Goal: Information Seeking & Learning: Learn about a topic

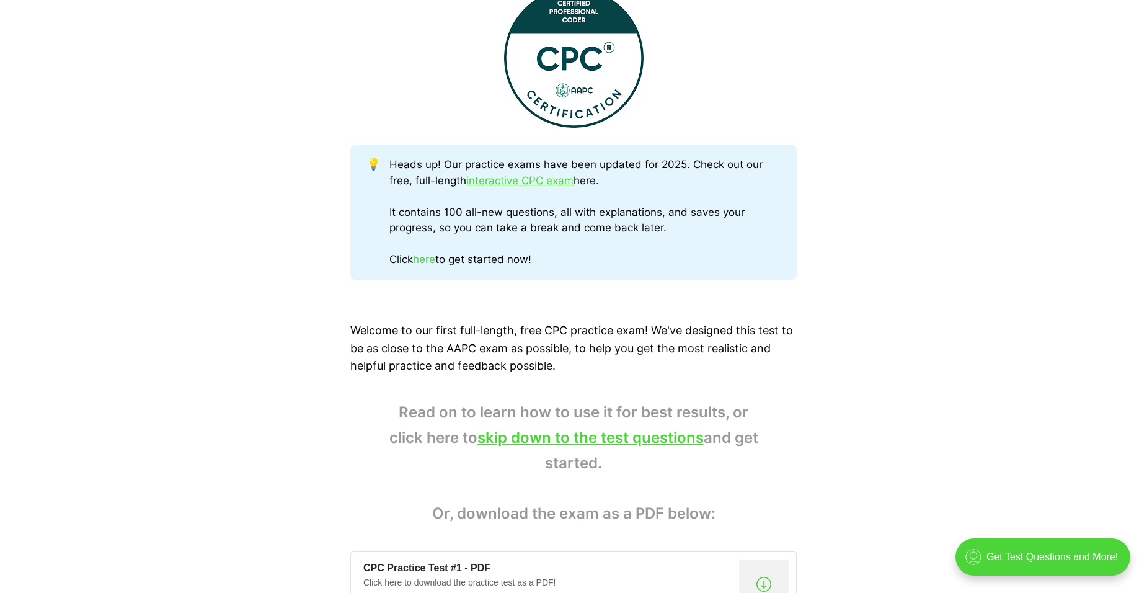
scroll to position [496, 0]
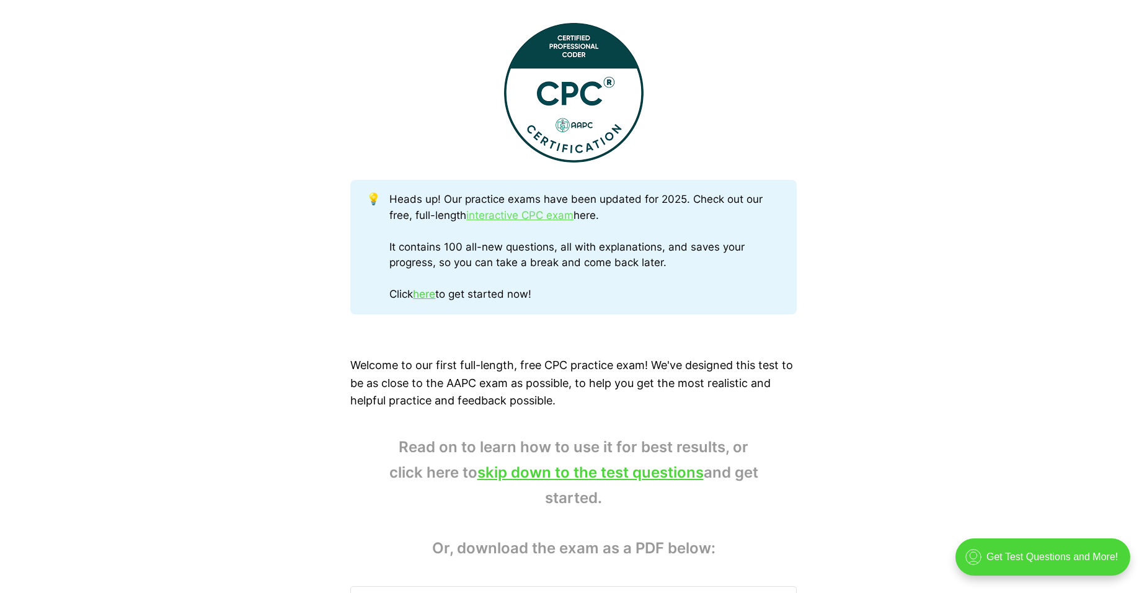
click at [532, 219] on link "interactive CPC exam" at bounding box center [519, 215] width 107 height 12
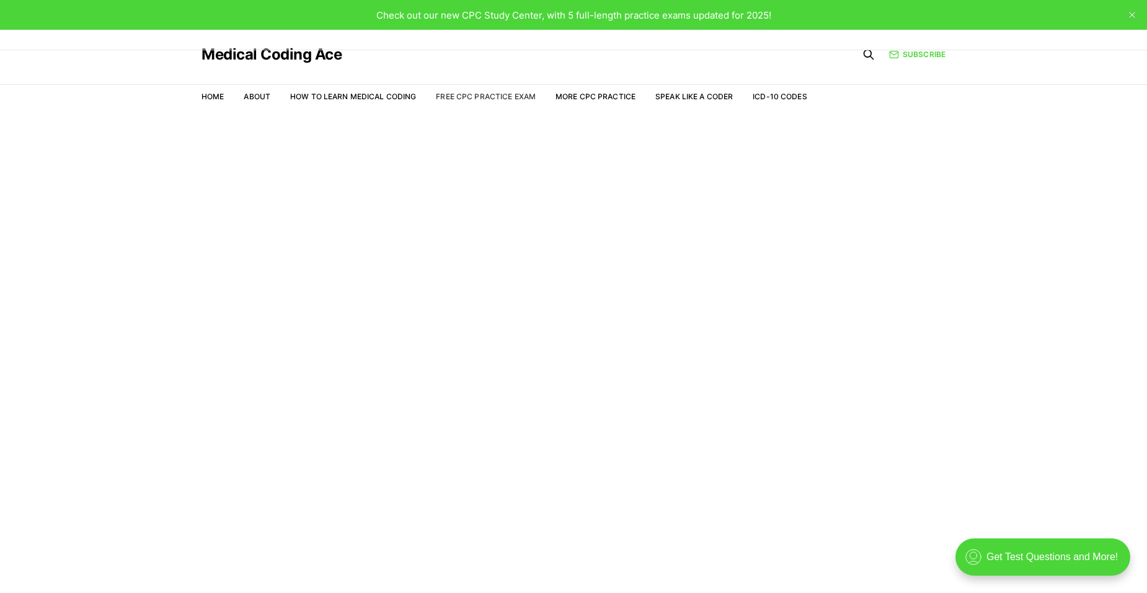
click at [492, 99] on link "Free CPC Practice Exam" at bounding box center [486, 96] width 100 height 9
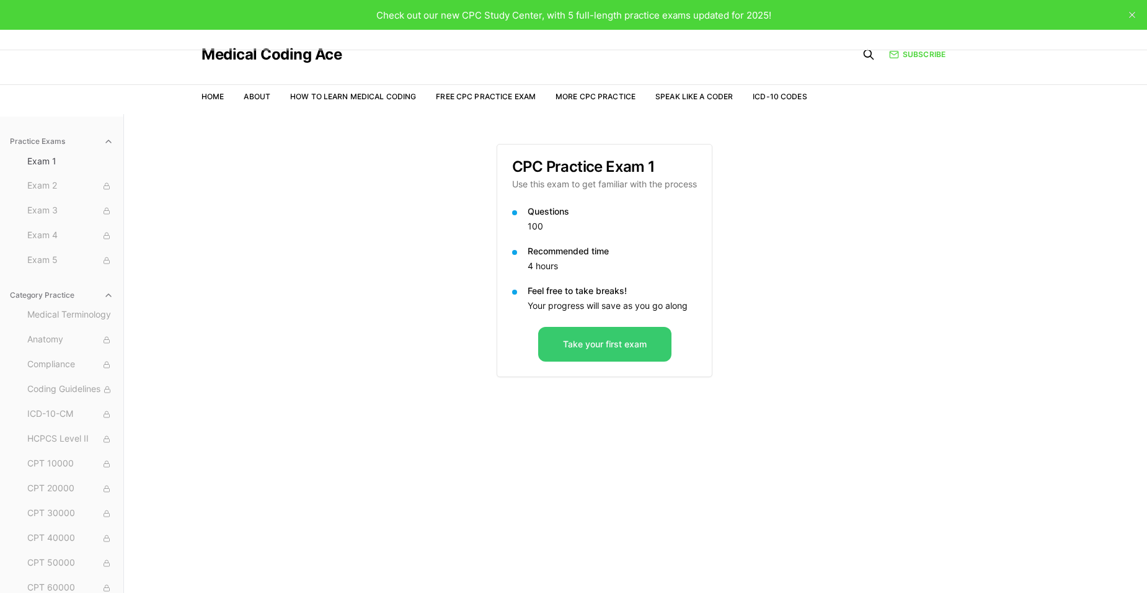
click at [604, 354] on button "Take your first exam" at bounding box center [604, 344] width 133 height 35
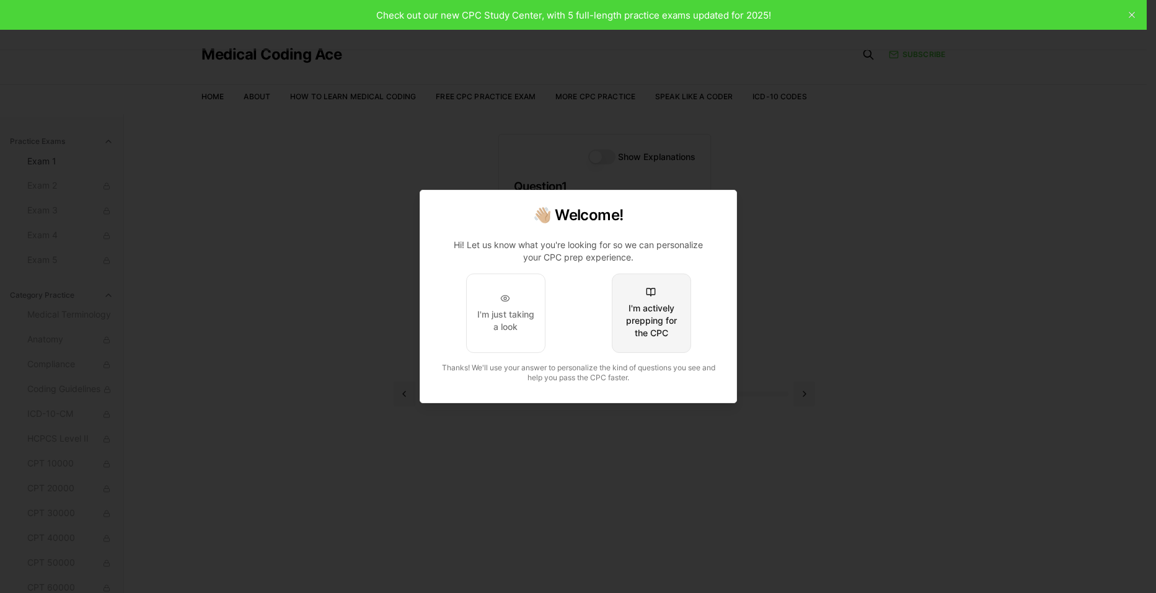
click at [630, 329] on div "I'm actively prepping for the CPC" at bounding box center [651, 320] width 58 height 37
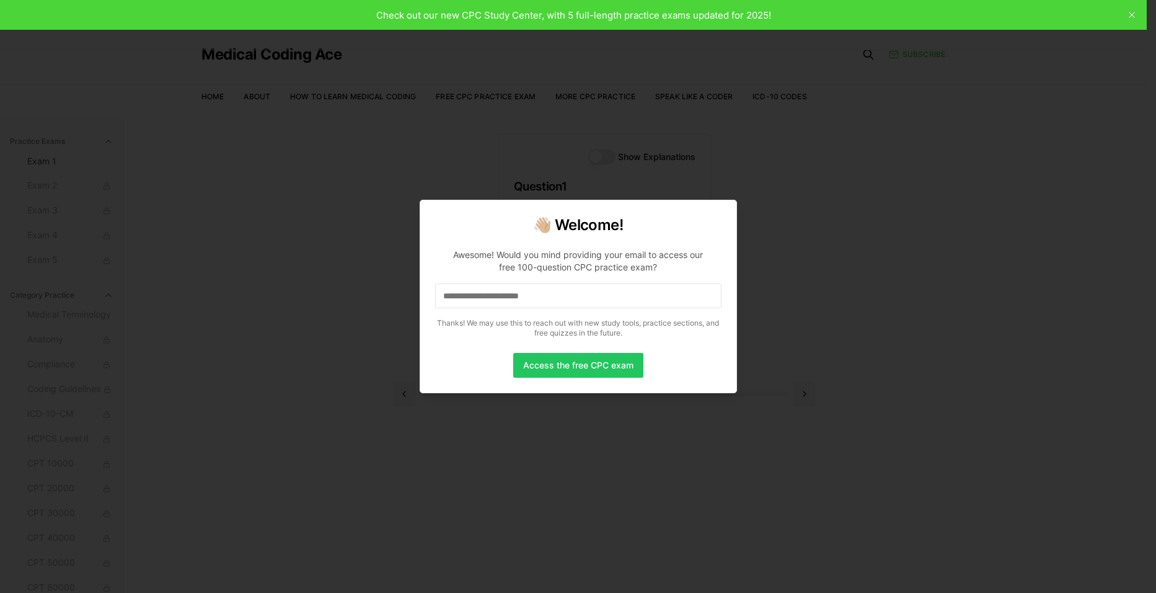
click at [532, 301] on input at bounding box center [578, 295] width 286 height 25
click at [576, 371] on button "Access the free CPC exam" at bounding box center [578, 365] width 130 height 25
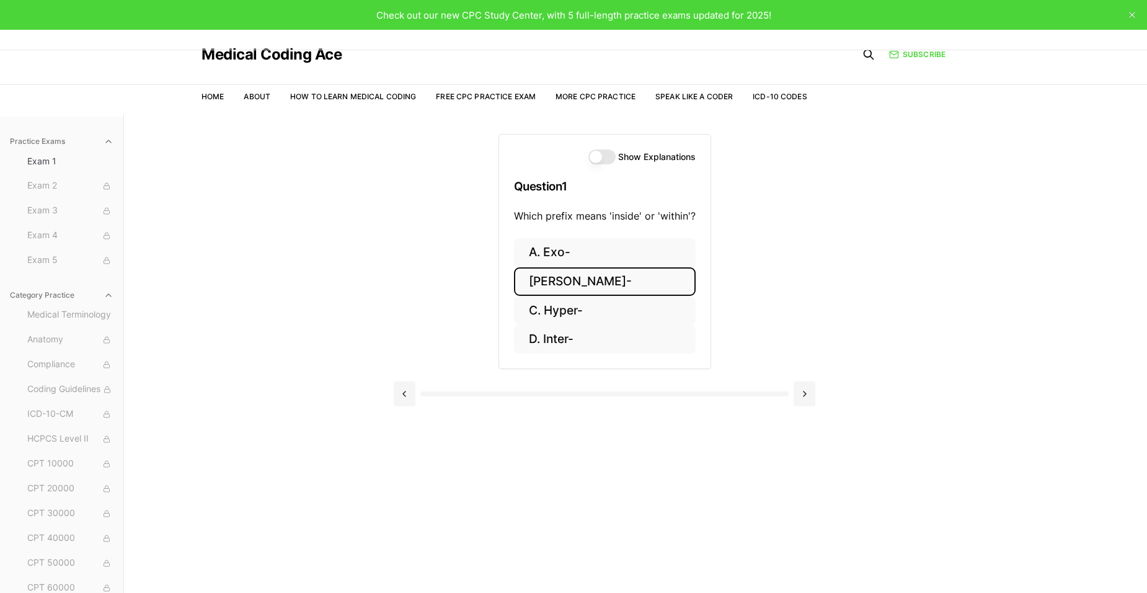
click at [584, 289] on button "B. Endo-" at bounding box center [605, 281] width 182 height 29
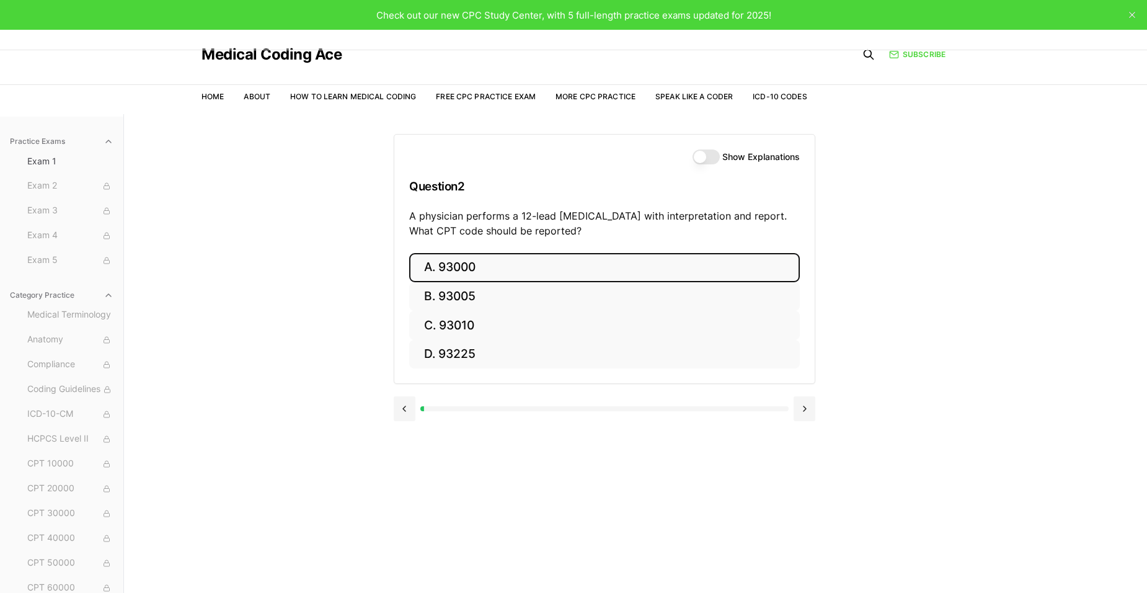
click at [609, 274] on button "A. 93000" at bounding box center [604, 267] width 391 height 29
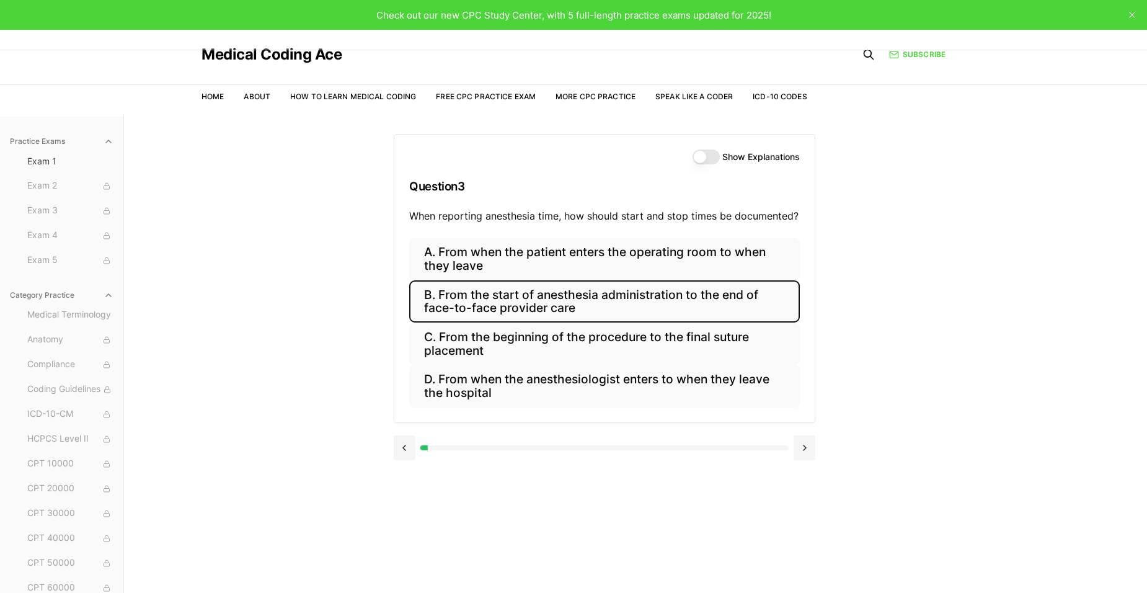
click at [628, 311] on button "B. From the start of anesthesia administration to the end of face-to-face provi…" at bounding box center [604, 301] width 391 height 42
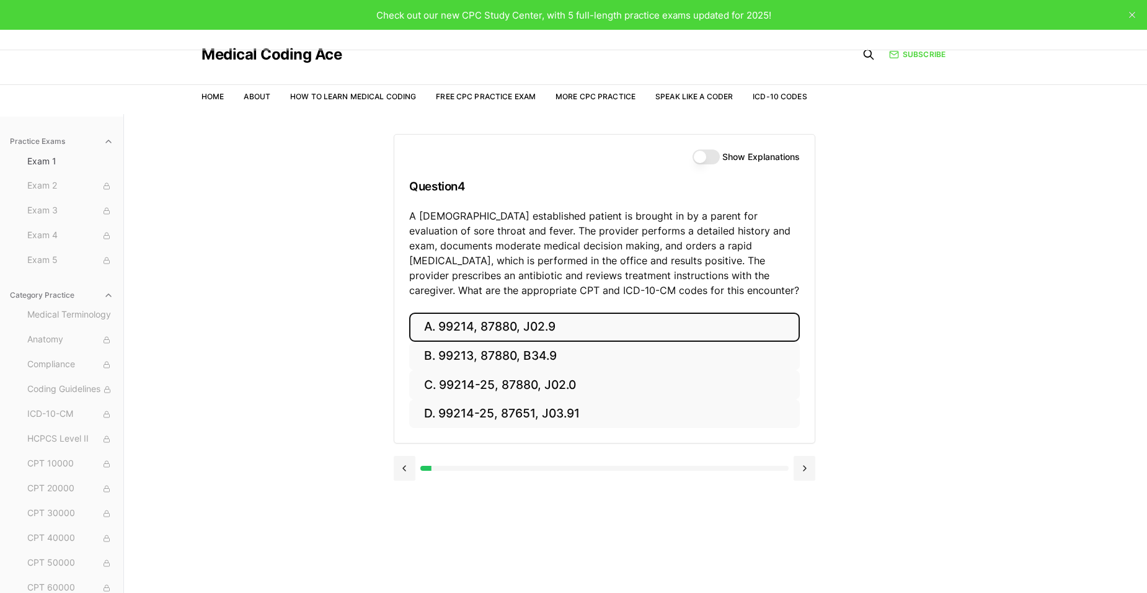
click at [579, 326] on button "A. 99214, 87880, J02.9" at bounding box center [604, 326] width 391 height 29
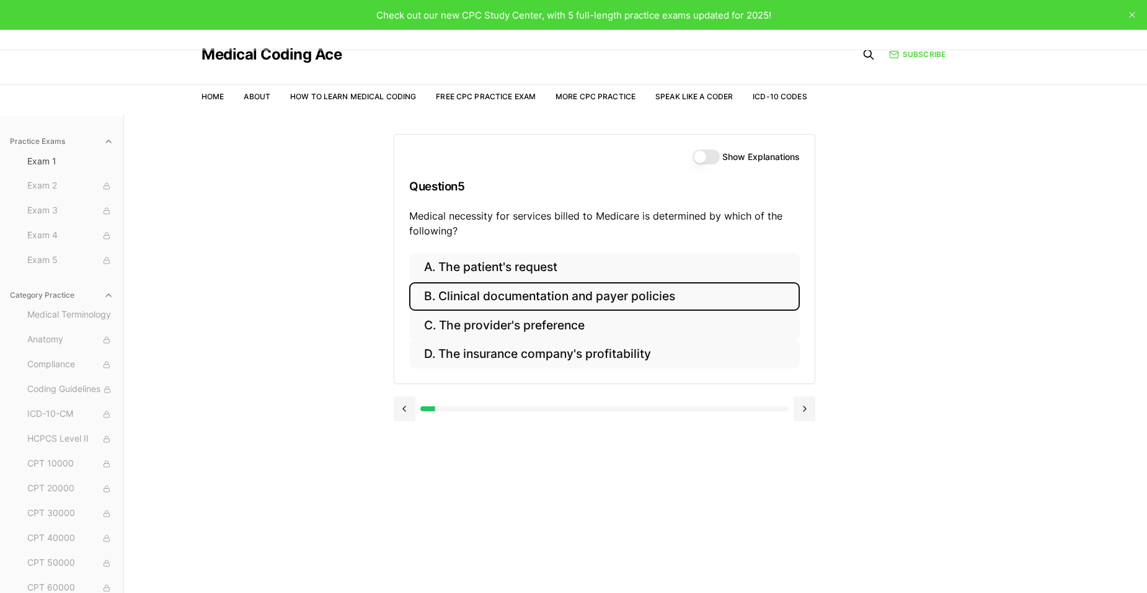
click at [678, 295] on button "B. Clinical documentation and payer policies" at bounding box center [604, 296] width 391 height 29
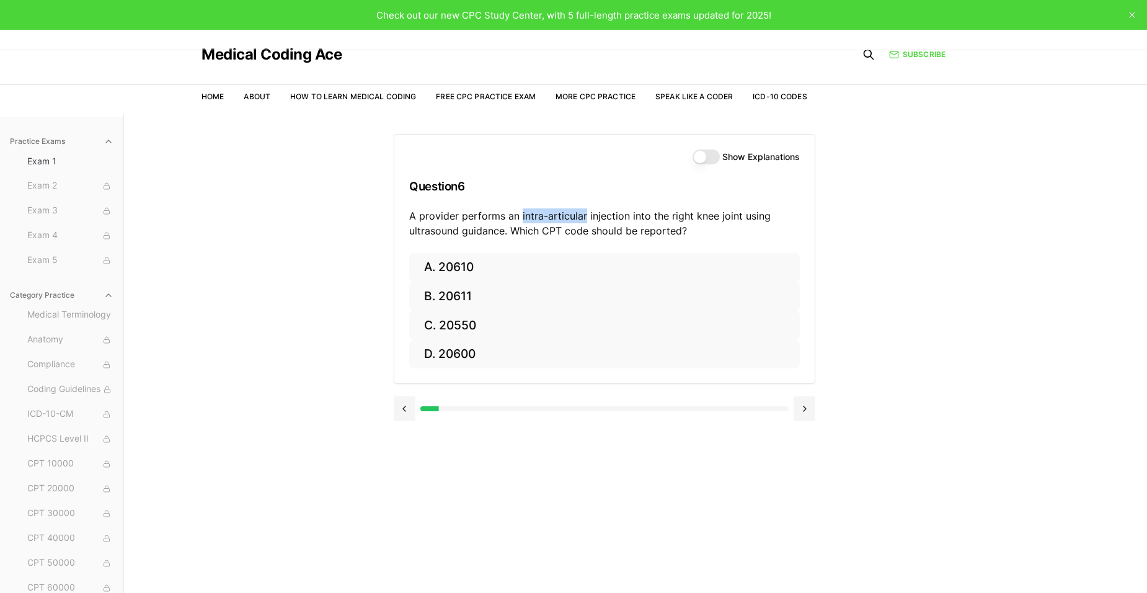
drag, startPoint x: 581, startPoint y: 212, endPoint x: 521, endPoint y: 212, distance: 60.1
click at [521, 212] on p "A provider performs an intra-articular injection into the right knee joint usin…" at bounding box center [604, 223] width 391 height 30
copy p "intra-articular"
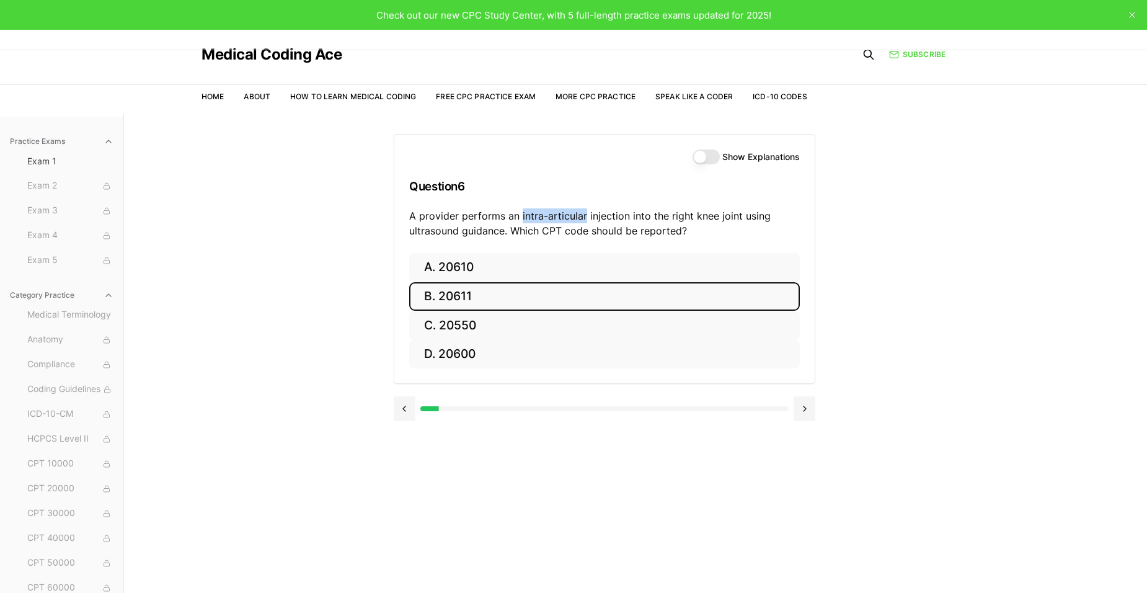
click at [463, 299] on button "B. 20611" at bounding box center [604, 296] width 391 height 29
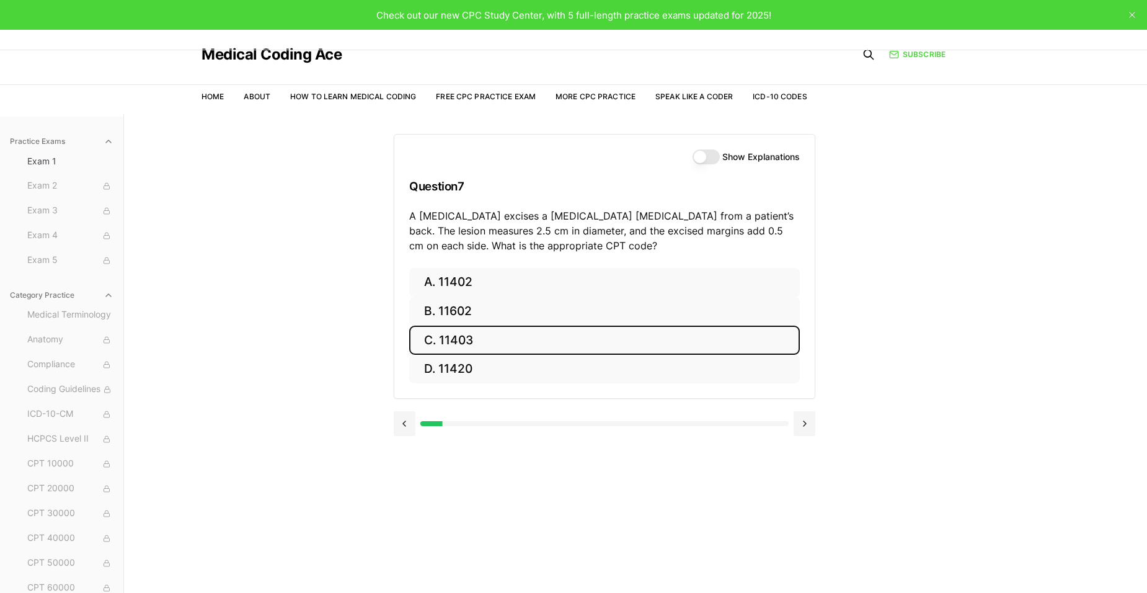
click at [652, 346] on button "C. 11403" at bounding box center [604, 339] width 391 height 29
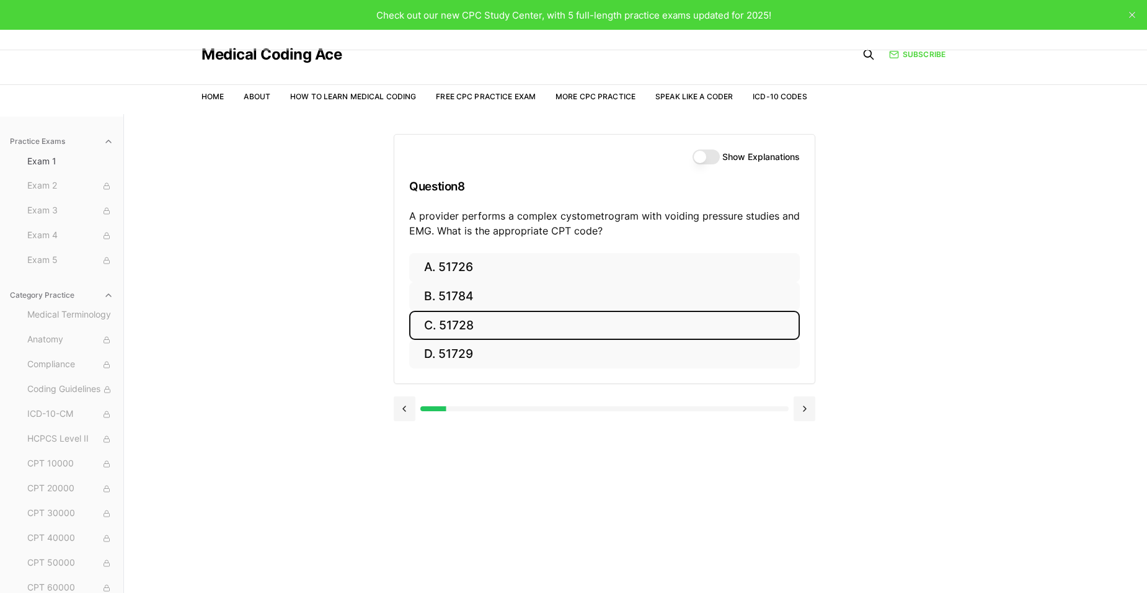
click at [505, 328] on button "C. 51728" at bounding box center [604, 325] width 391 height 29
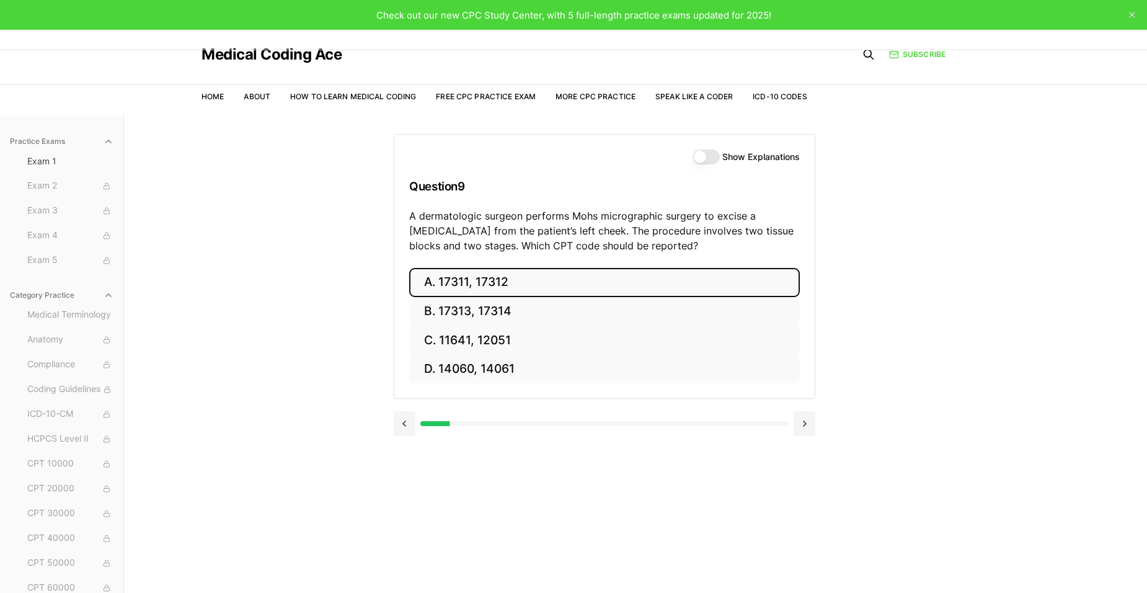
click at [574, 283] on button "A. 17311, 17312" at bounding box center [604, 282] width 391 height 29
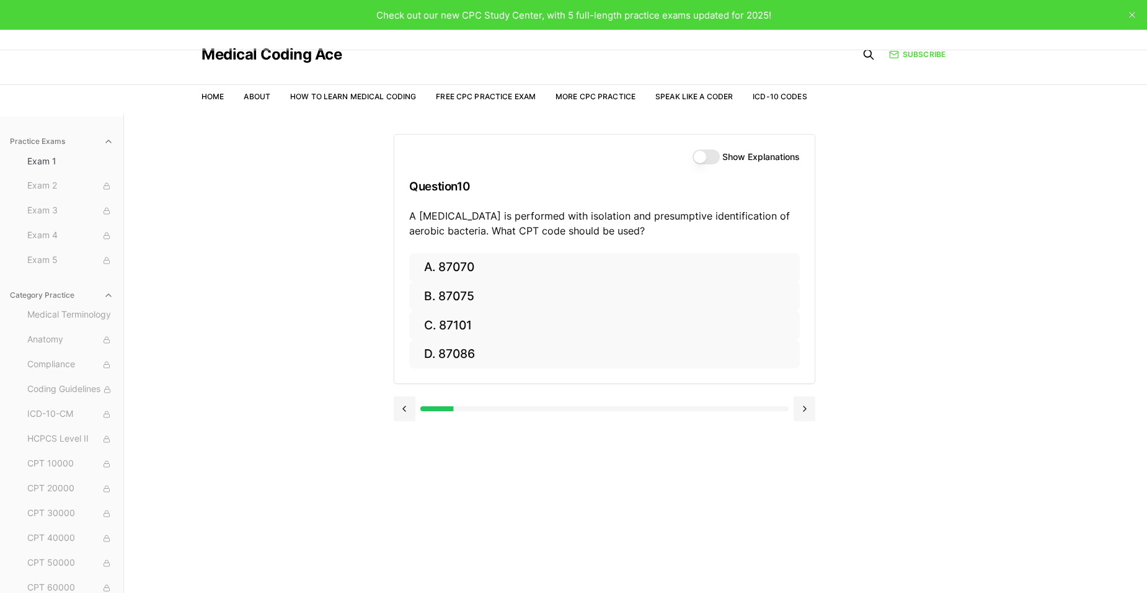
click at [710, 157] on button "Show Explanations" at bounding box center [705, 156] width 27 height 15
click at [695, 157] on button "Show Explanations" at bounding box center [705, 156] width 27 height 15
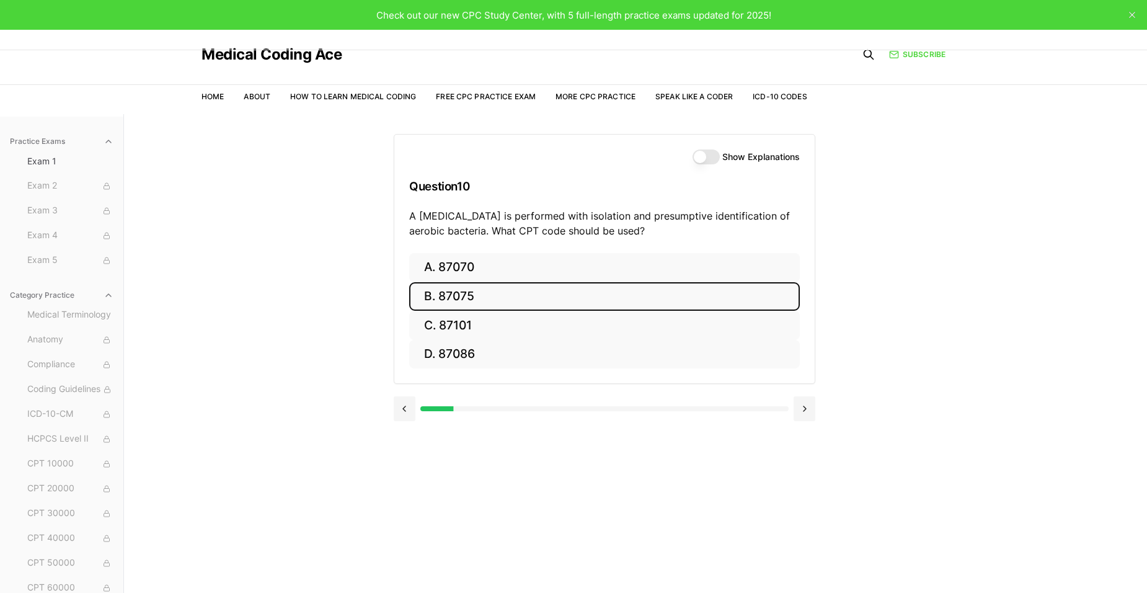
click at [490, 296] on button "B. 87075" at bounding box center [604, 296] width 391 height 29
click at [590, 293] on button "B. 63047" at bounding box center [604, 296] width 391 height 29
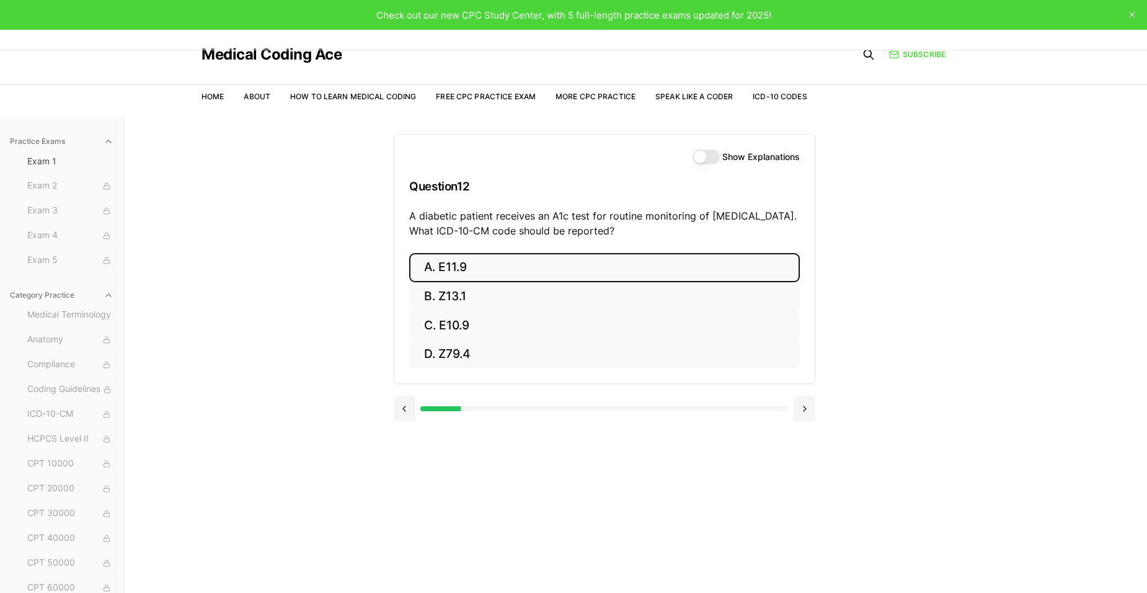
click at [573, 273] on button "A. E11.9" at bounding box center [604, 267] width 391 height 29
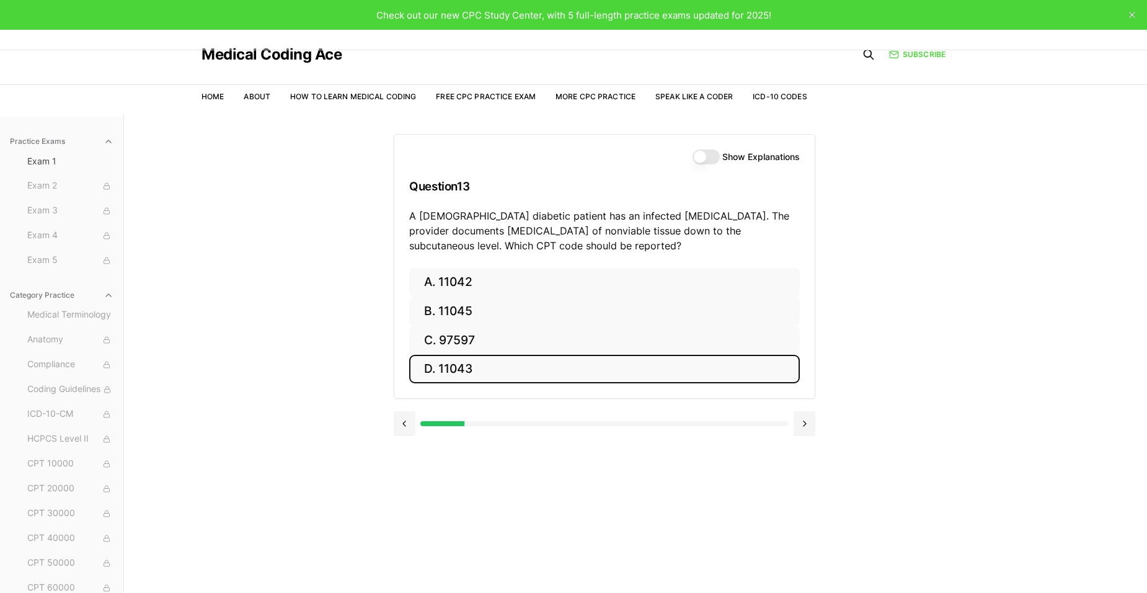
click at [540, 365] on button "D. 11043" at bounding box center [604, 369] width 391 height 29
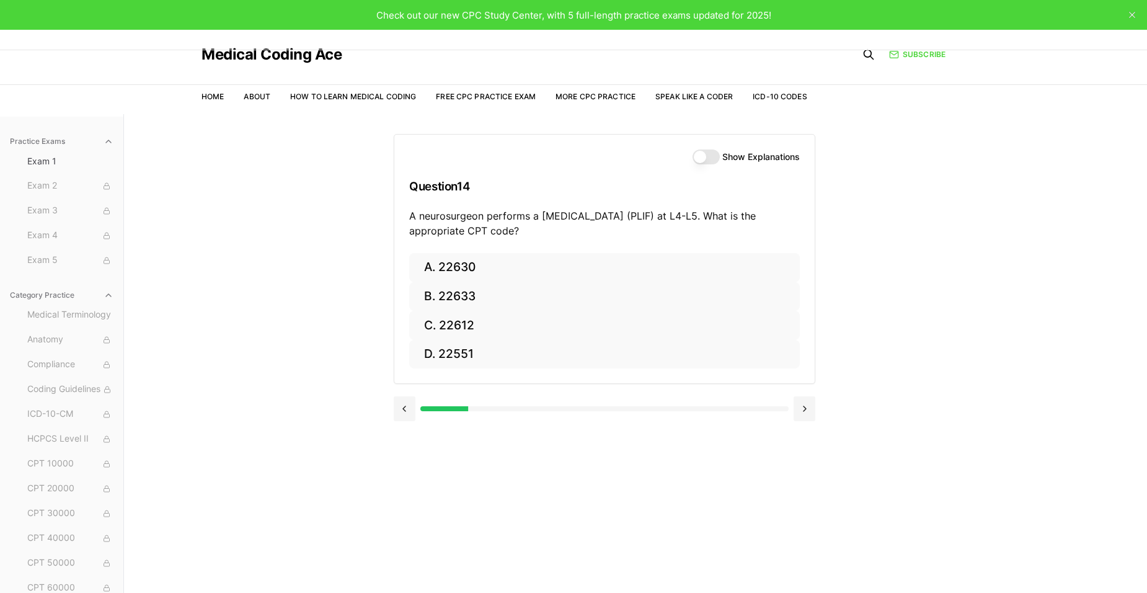
scroll to position [114, 0]
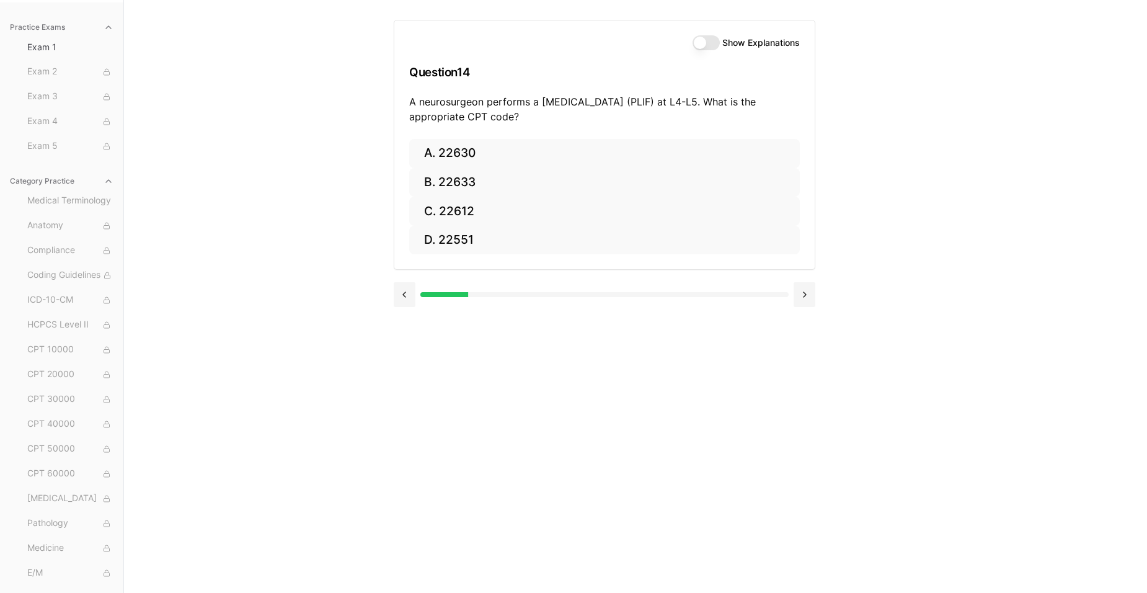
click at [787, 295] on div at bounding box center [604, 294] width 368 height 5
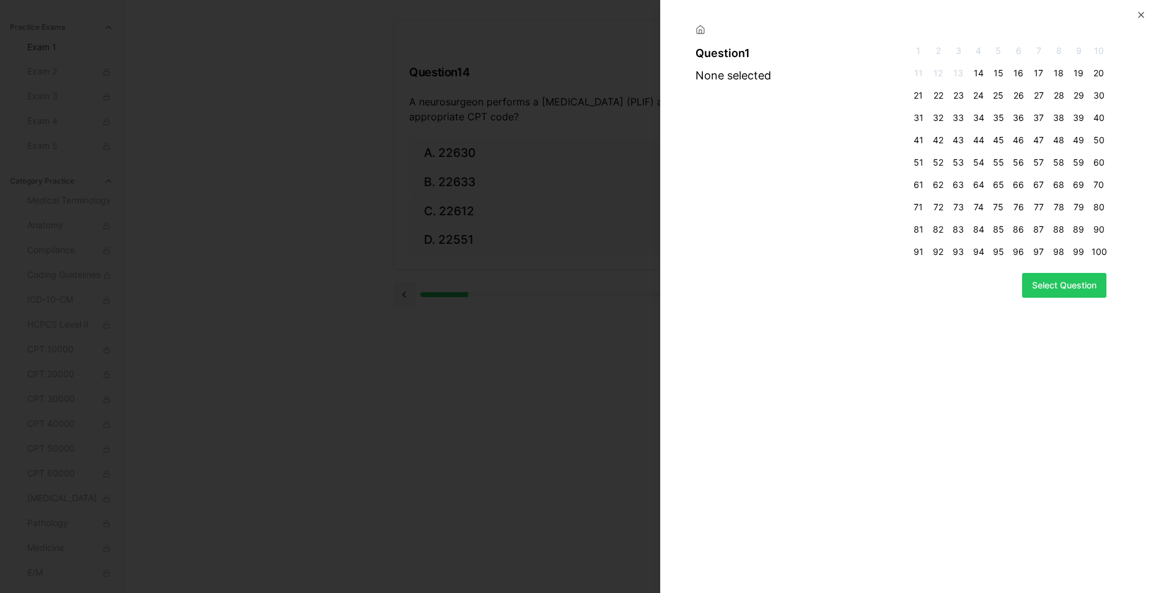
click at [920, 48] on span "1" at bounding box center [918, 51] width 15 height 12
click at [937, 49] on span "2" at bounding box center [938, 51] width 15 height 12
click at [961, 73] on span "13" at bounding box center [958, 73] width 15 height 12
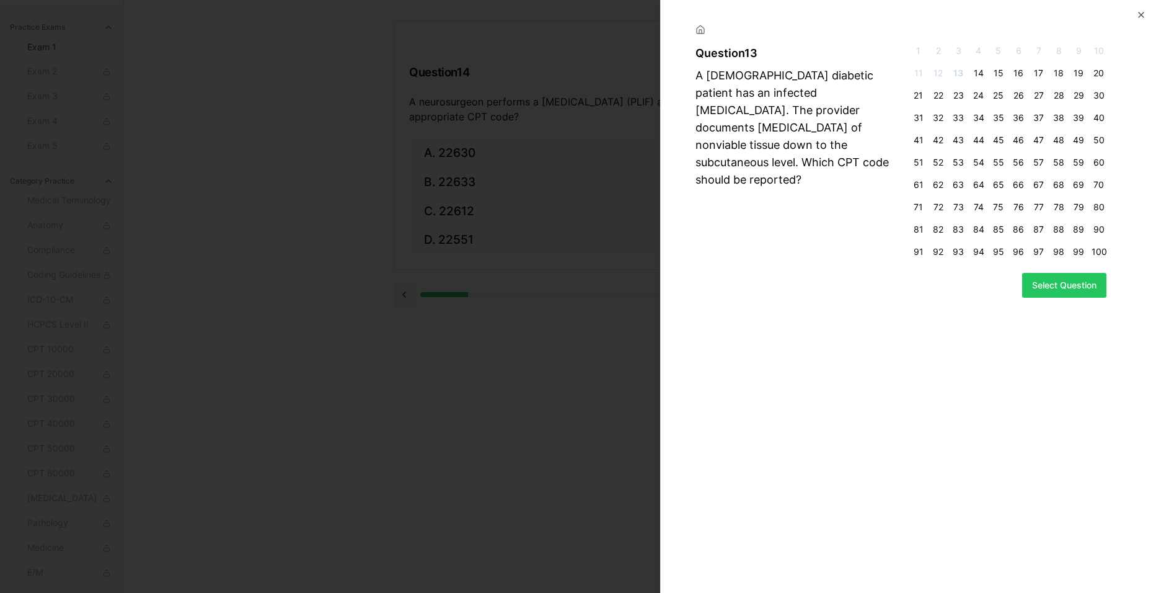
click at [556, 410] on div at bounding box center [578, 296] width 1156 height 593
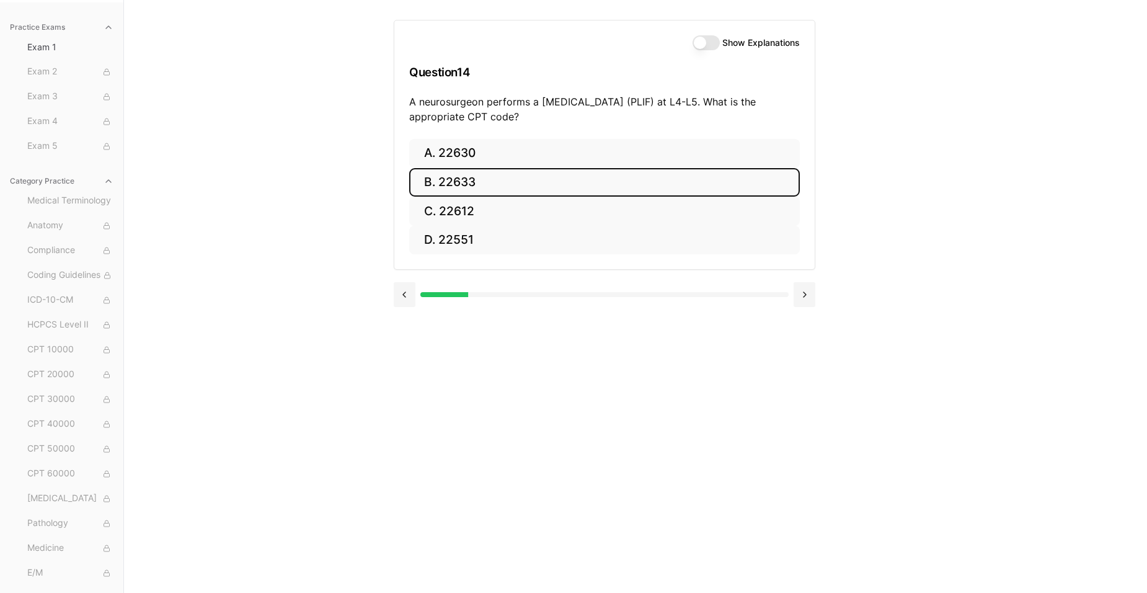
click at [464, 183] on button "B. 22633" at bounding box center [604, 182] width 391 height 29
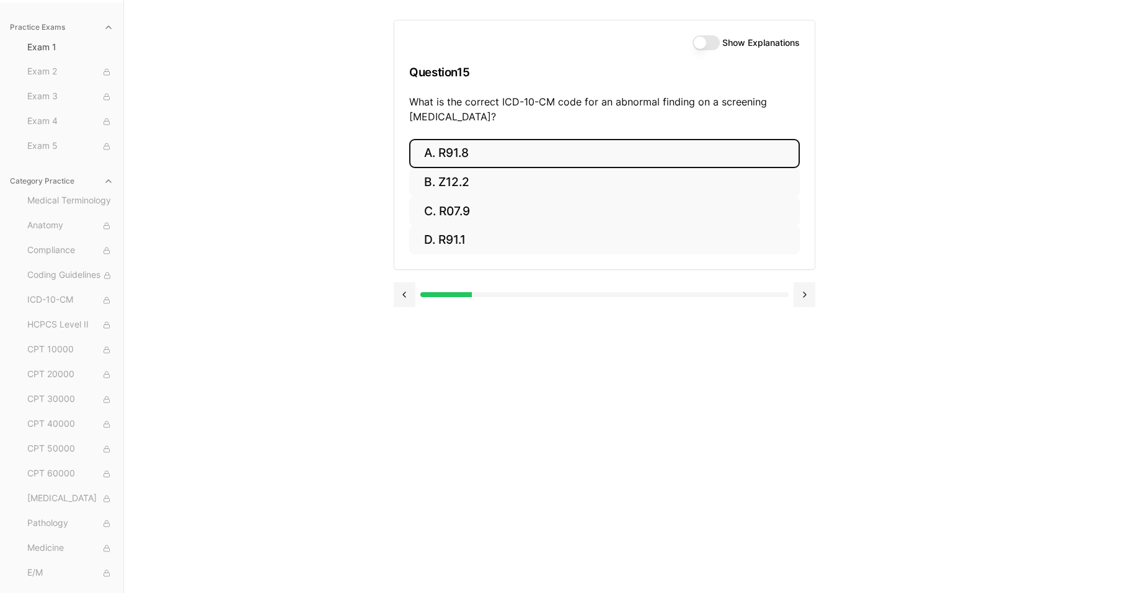
click at [518, 151] on button "A. R91.8" at bounding box center [604, 153] width 391 height 29
click at [494, 159] on button "A. 62270" at bounding box center [604, 153] width 391 height 29
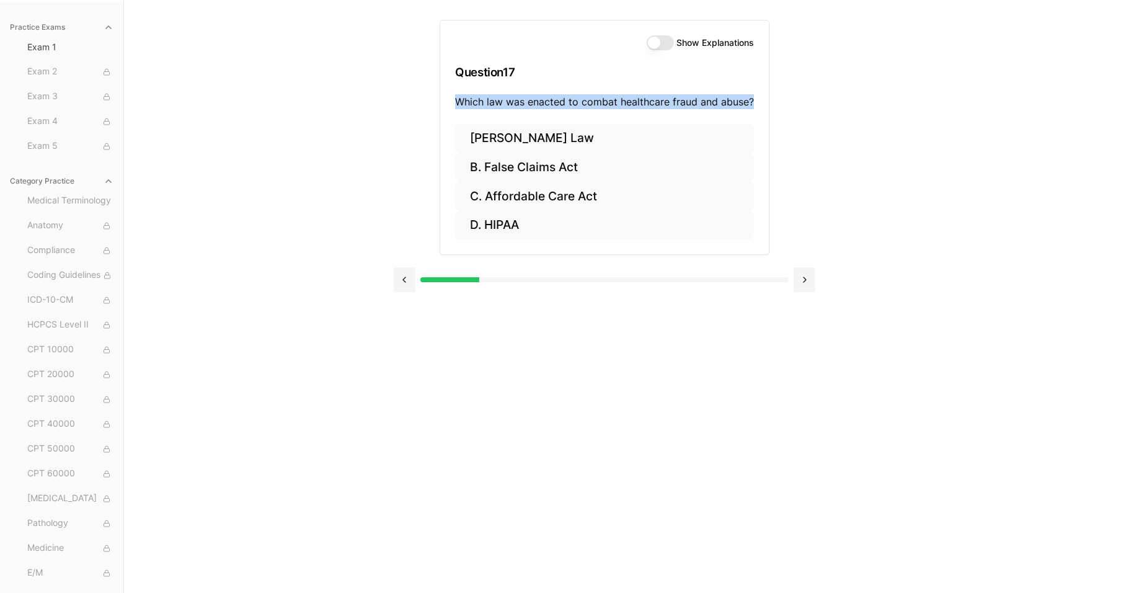
drag, startPoint x: 754, startPoint y: 100, endPoint x: 447, endPoint y: 112, distance: 307.7
click at [447, 112] on div "Show Explanations Question 17 Which law was enacted to combat healthcare fraud …" at bounding box center [604, 72] width 329 height 104
copy p "Which law was enacted to combat healthcare fraud and abuse?"
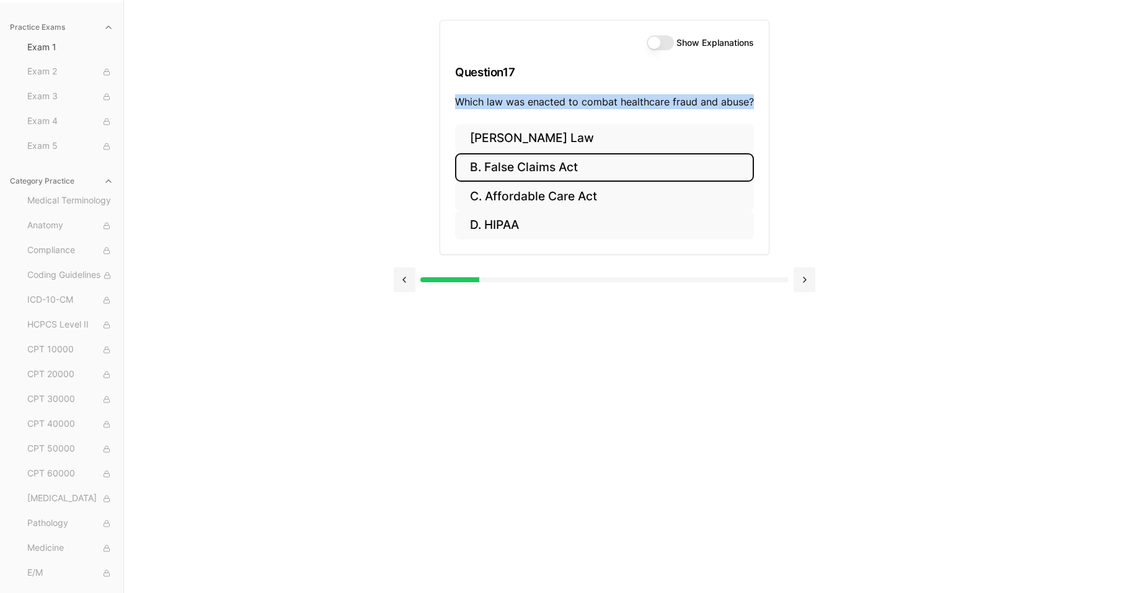
click at [552, 154] on button "B. False Claims Act" at bounding box center [604, 167] width 299 height 29
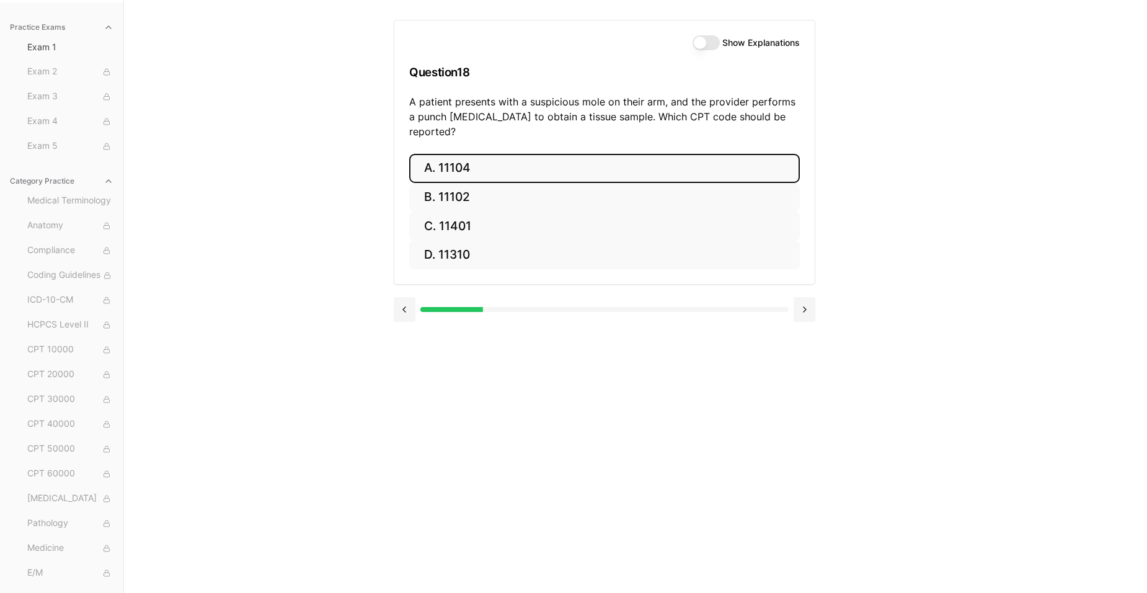
click at [570, 154] on button "A. 11104" at bounding box center [604, 168] width 391 height 29
click at [531, 164] on button "A. S52.501A" at bounding box center [604, 168] width 391 height 29
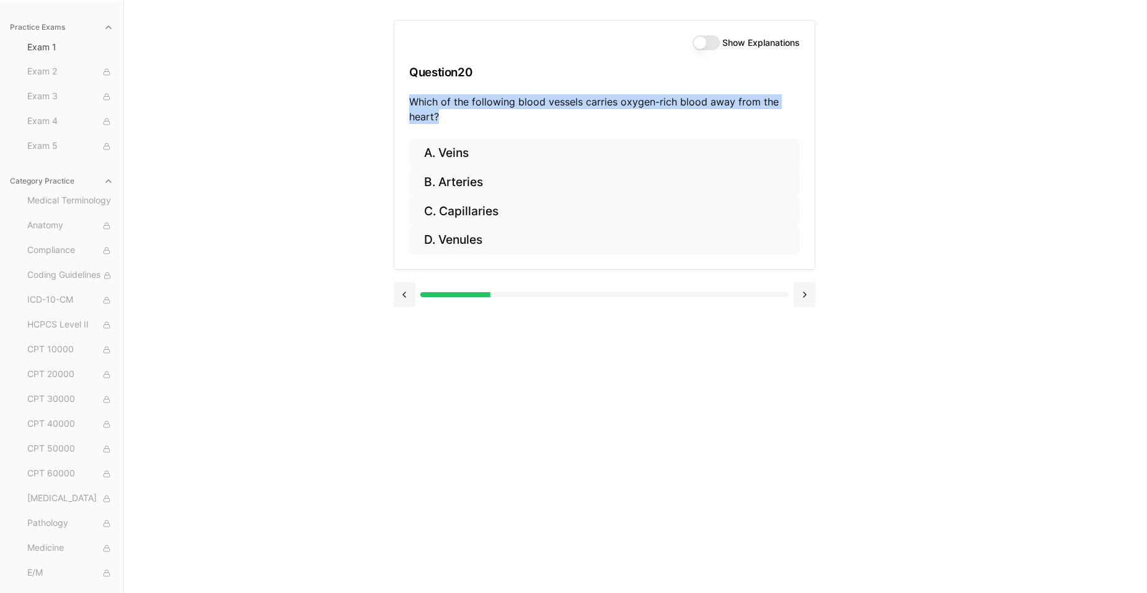
drag, startPoint x: 456, startPoint y: 113, endPoint x: 401, endPoint y: 95, distance: 57.8
click at [401, 95] on div "Show Explanations Question 20 Which of the following blood vessels carries oxyg…" at bounding box center [604, 79] width 420 height 118
copy p "Which of the following blood vessels carries oxygen-rich blood away from the he…"
click at [485, 180] on button "B. Arteries" at bounding box center [604, 182] width 391 height 29
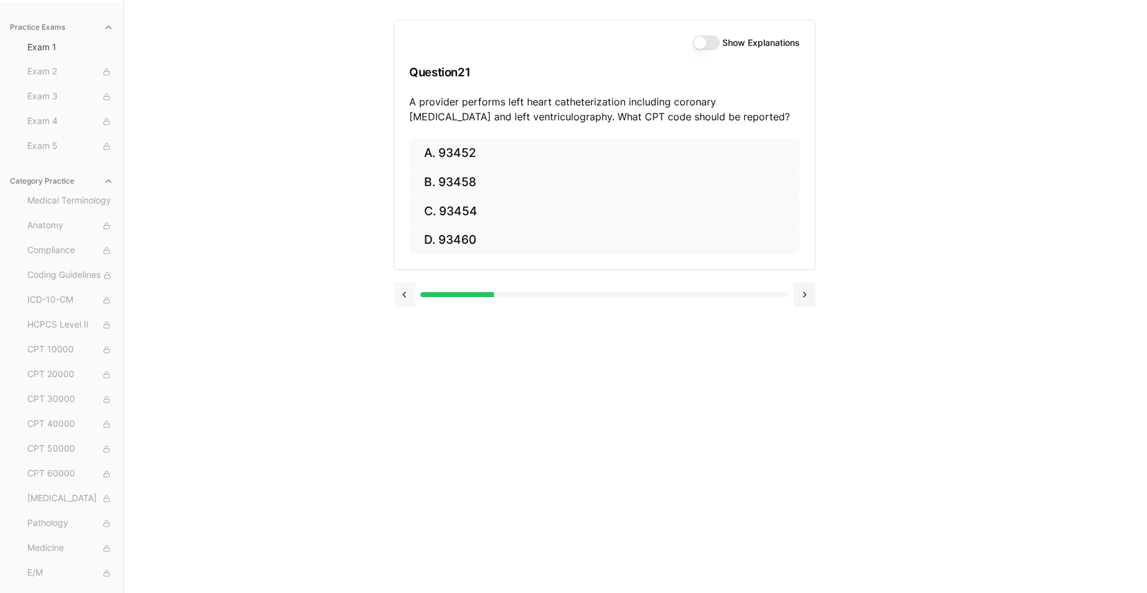
click at [394, 296] on button at bounding box center [405, 294] width 22 height 25
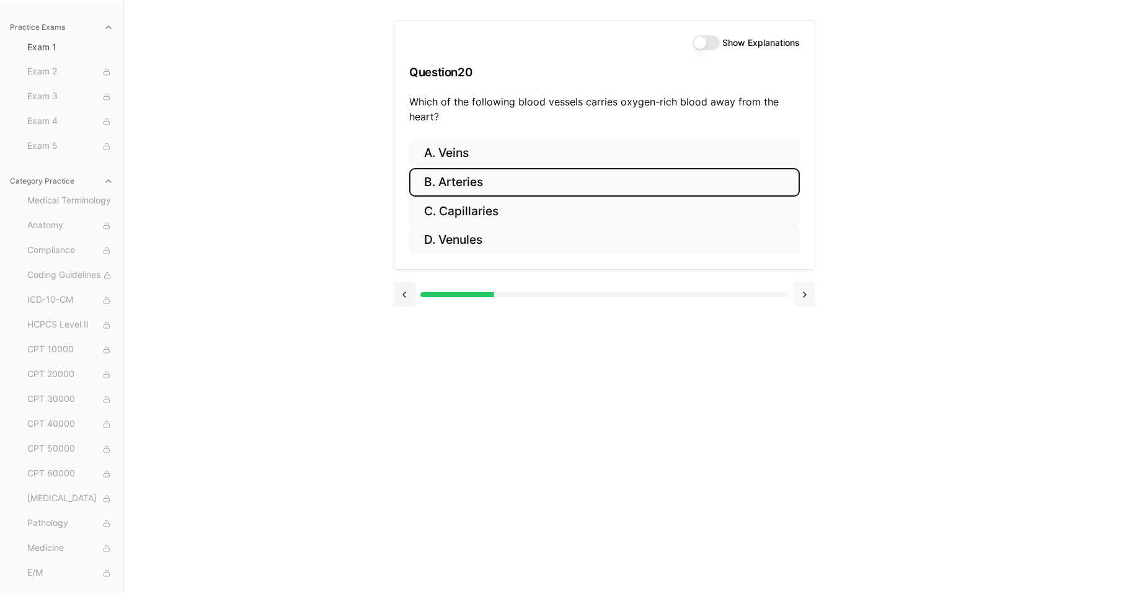
click at [801, 294] on button at bounding box center [804, 294] width 22 height 25
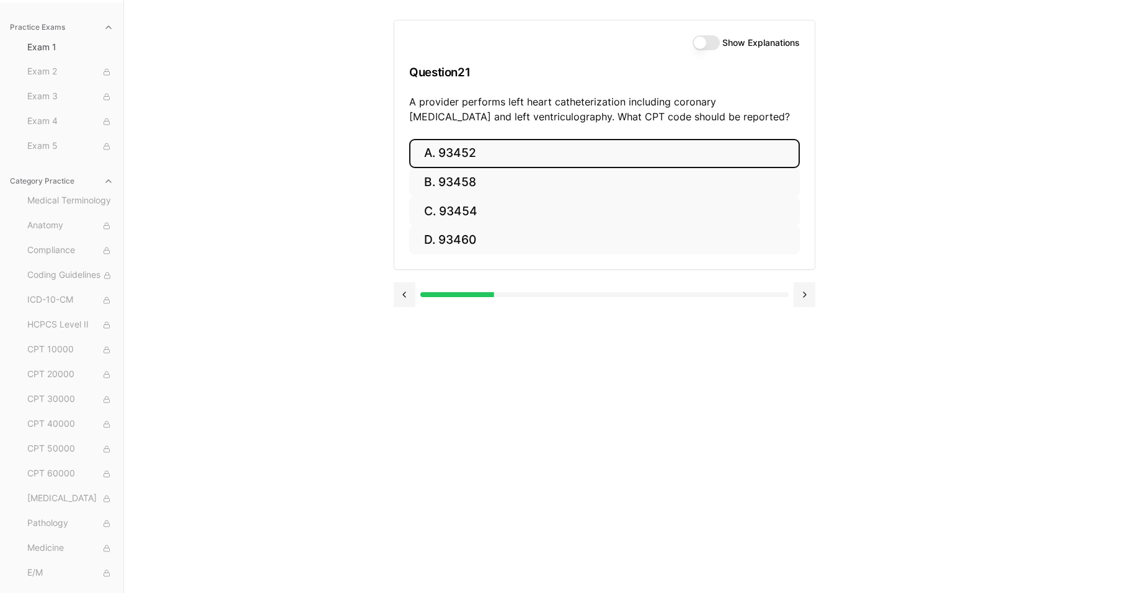
click at [612, 154] on button "A. 93452" at bounding box center [604, 153] width 391 height 29
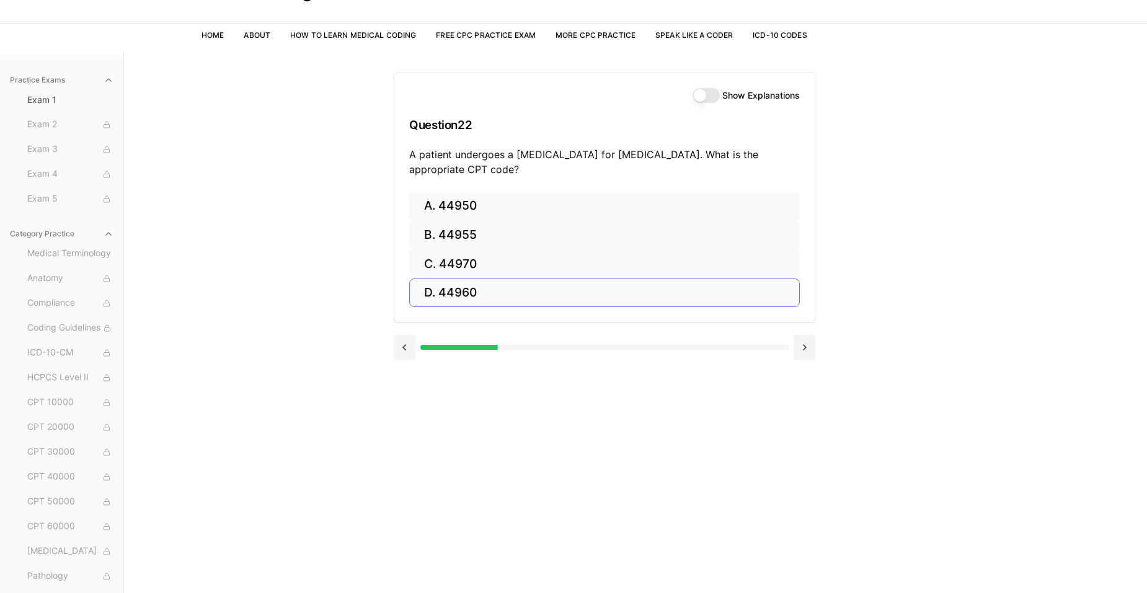
scroll to position [0, 0]
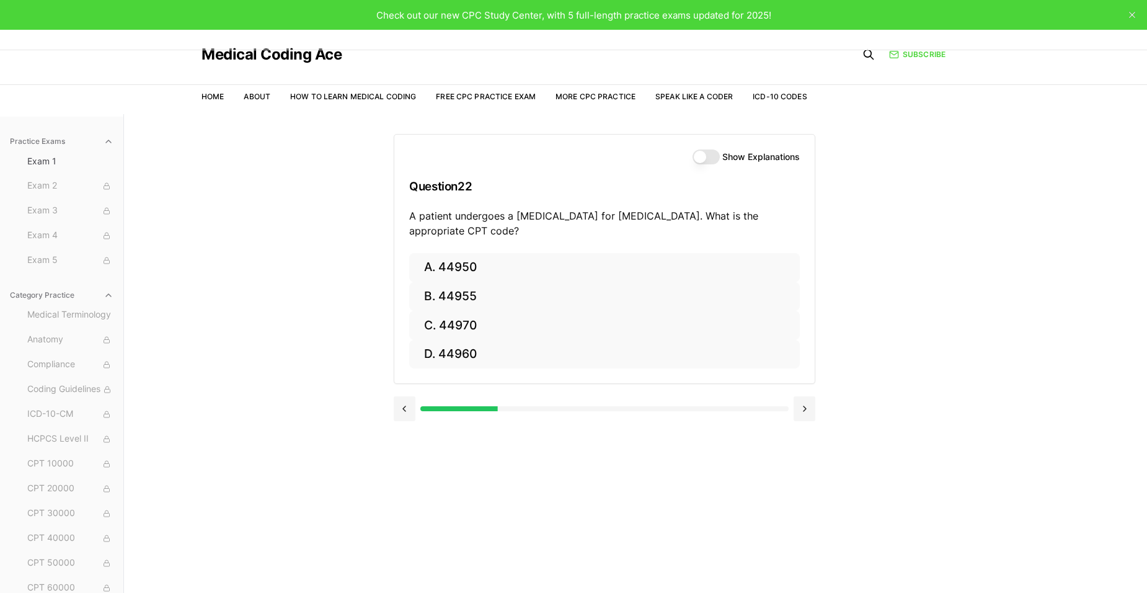
click at [791, 157] on label "Show Explanations" at bounding box center [760, 156] width 77 height 9
click at [720, 157] on button "Show Explanations" at bounding box center [705, 156] width 27 height 15
click at [446, 187] on h3 "Question 22" at bounding box center [604, 186] width 391 height 37
click at [39, 161] on span "Exam 1" at bounding box center [70, 161] width 86 height 12
drag, startPoint x: 974, startPoint y: 510, endPoint x: 1002, endPoint y: 474, distance: 45.6
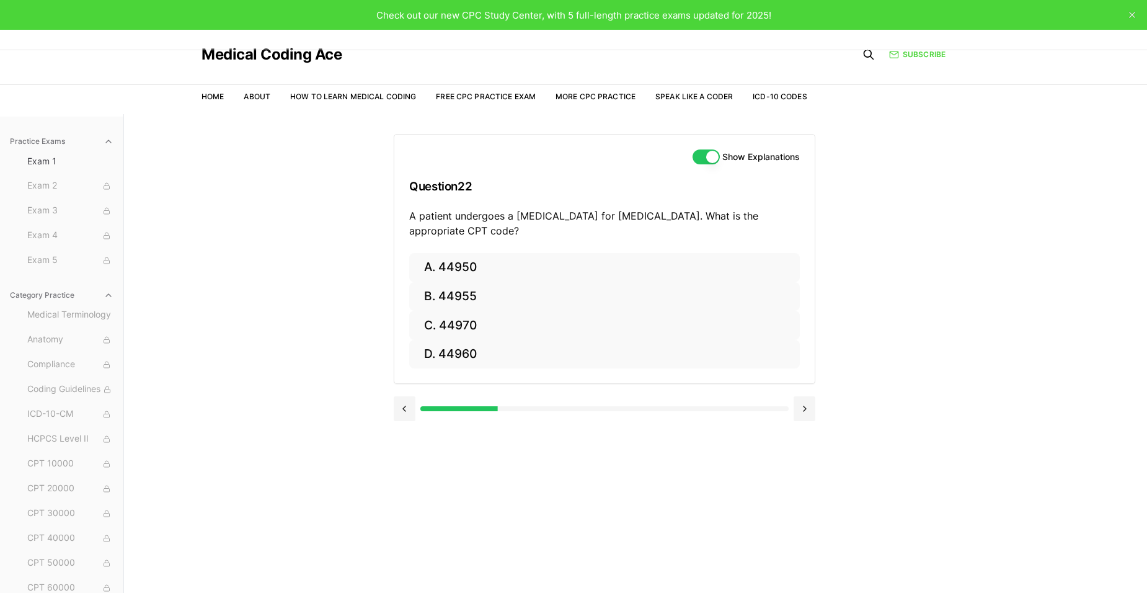
click at [977, 510] on div "Practice Exams Exam 1 Exam 2 Exam 3 Exam 4 Exam 5 Category Practice Medical Ter…" at bounding box center [573, 410] width 1147 height 593
click at [700, 152] on button "Show Explanations" at bounding box center [705, 156] width 27 height 15
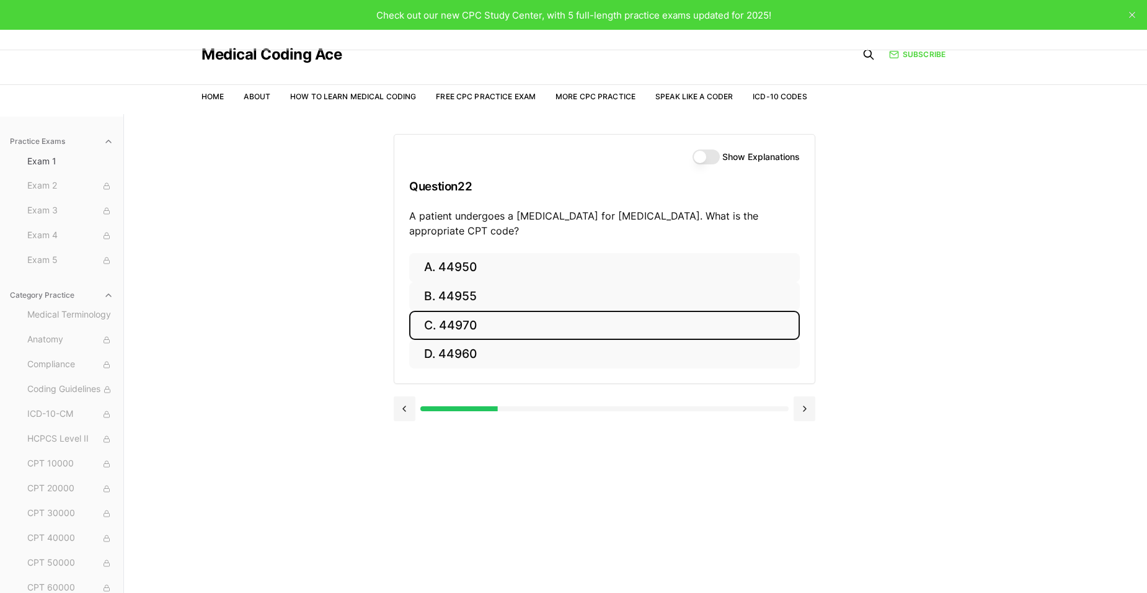
click at [530, 328] on button "C. 44970" at bounding box center [604, 325] width 391 height 29
click at [501, 328] on button "C. 95909" at bounding box center [604, 325] width 391 height 29
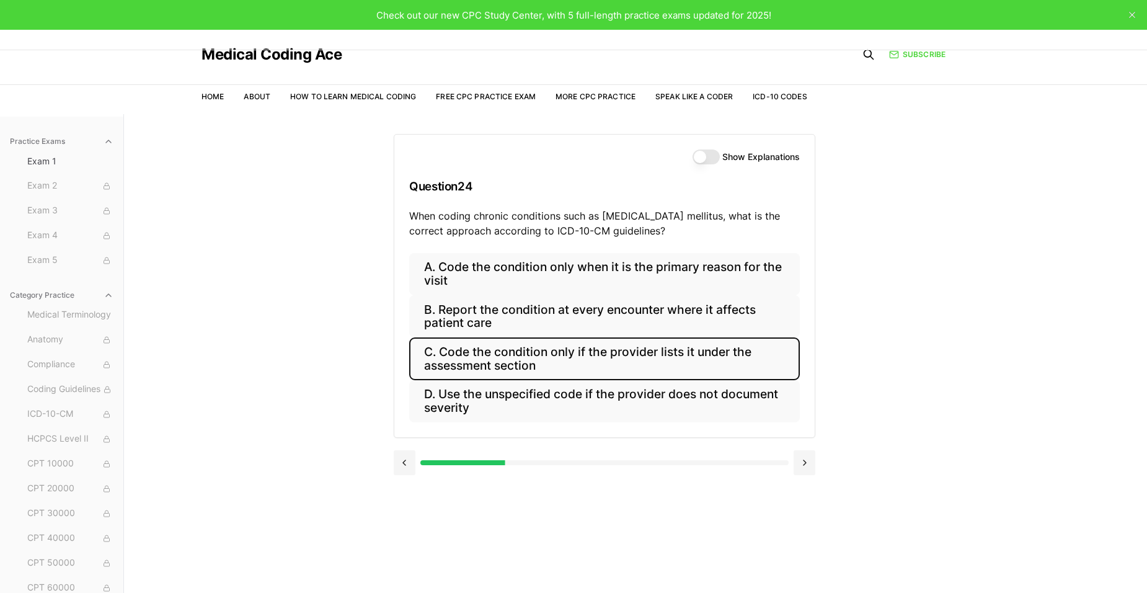
click at [557, 368] on button "C. Code the condition only if the provider lists it under the assessment section" at bounding box center [604, 358] width 391 height 42
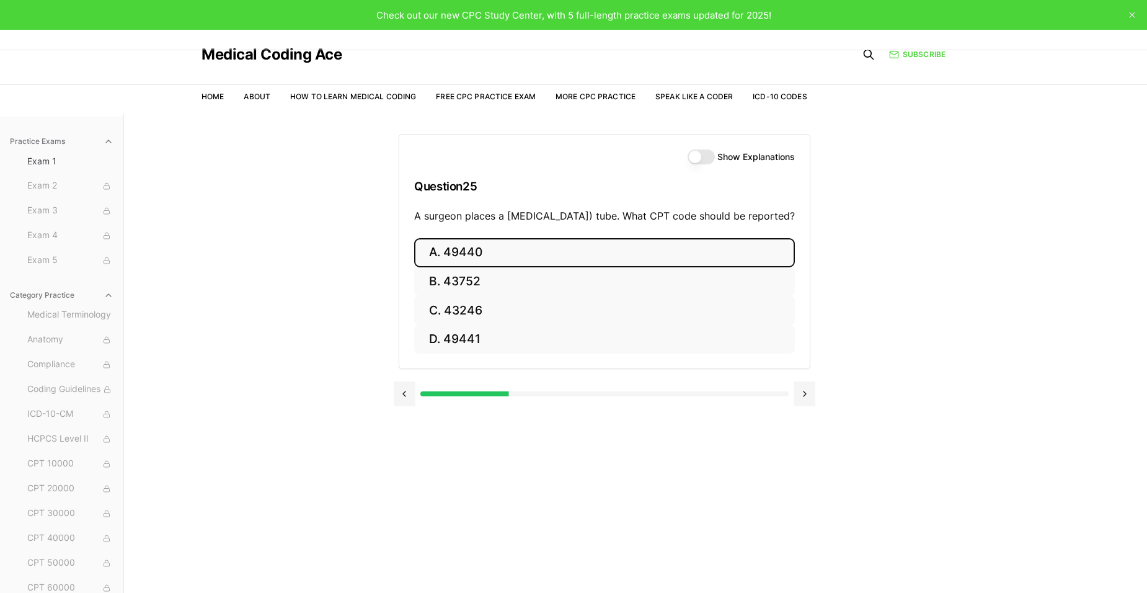
click at [550, 267] on button "A. 49440" at bounding box center [604, 252] width 381 height 29
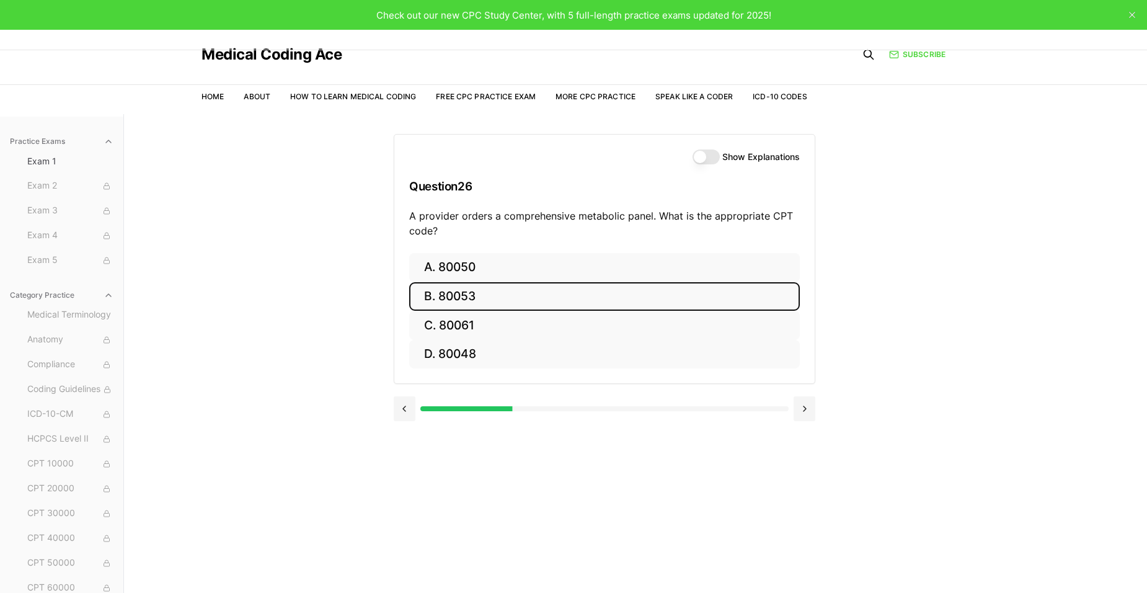
click at [537, 299] on button "B. 80053" at bounding box center [604, 296] width 391 height 29
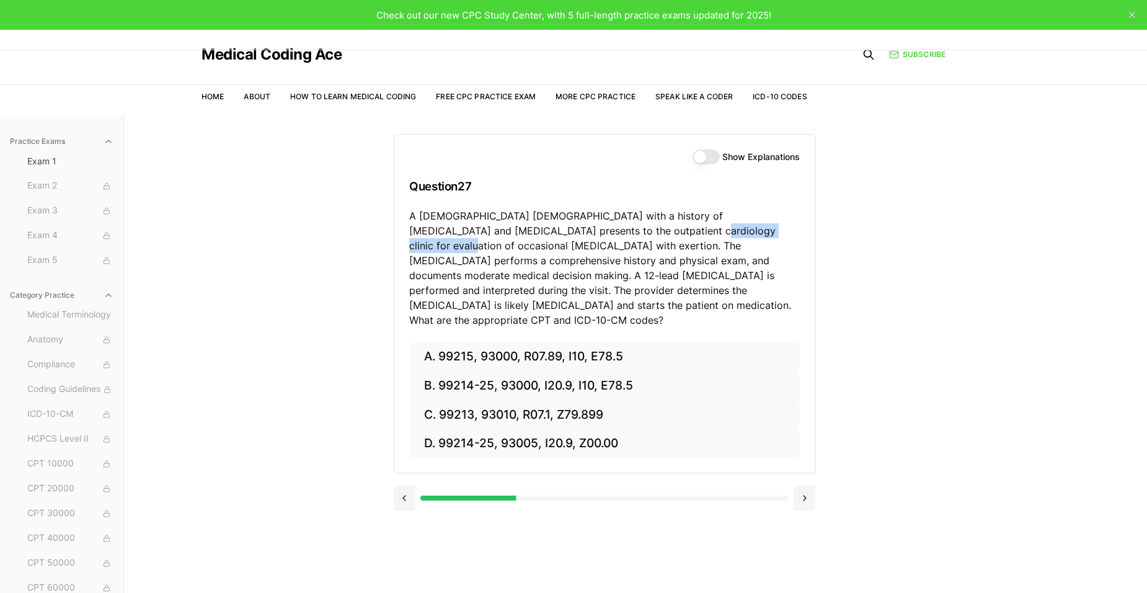
drag, startPoint x: 585, startPoint y: 229, endPoint x: 705, endPoint y: 227, distance: 120.3
click at [705, 227] on p "A 70-year-old male with a history of hypertension and hyperlipidemia presents t…" at bounding box center [604, 267] width 391 height 119
drag, startPoint x: 705, startPoint y: 227, endPoint x: 803, endPoint y: 239, distance: 98.6
click at [803, 239] on div "Show Explanations Question 27 A 70-year-old male with a history of hypertension…" at bounding box center [604, 239] width 420 height 208
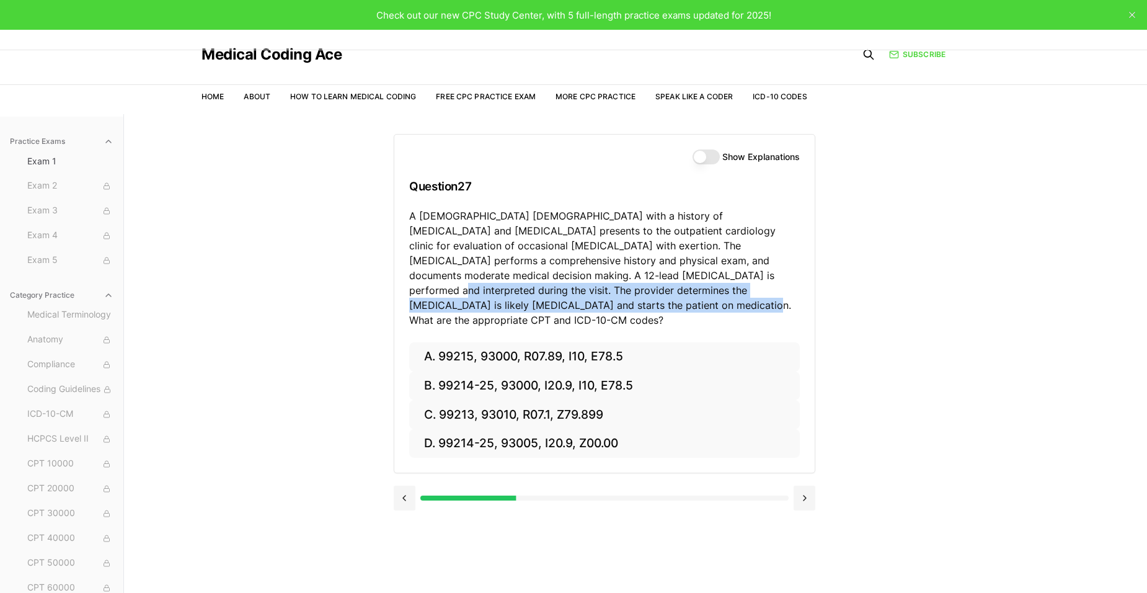
drag, startPoint x: 594, startPoint y: 270, endPoint x: 570, endPoint y: 299, distance: 38.3
click at [570, 299] on p "A 70-year-old male with a history of hypertension and hyperlipidemia presents t…" at bounding box center [604, 267] width 391 height 119
drag, startPoint x: 570, startPoint y: 299, endPoint x: 558, endPoint y: 313, distance: 17.6
click at [558, 313] on div "Show Explanations Question 27 A 70-year-old male with a history of hypertension…" at bounding box center [604, 239] width 420 height 208
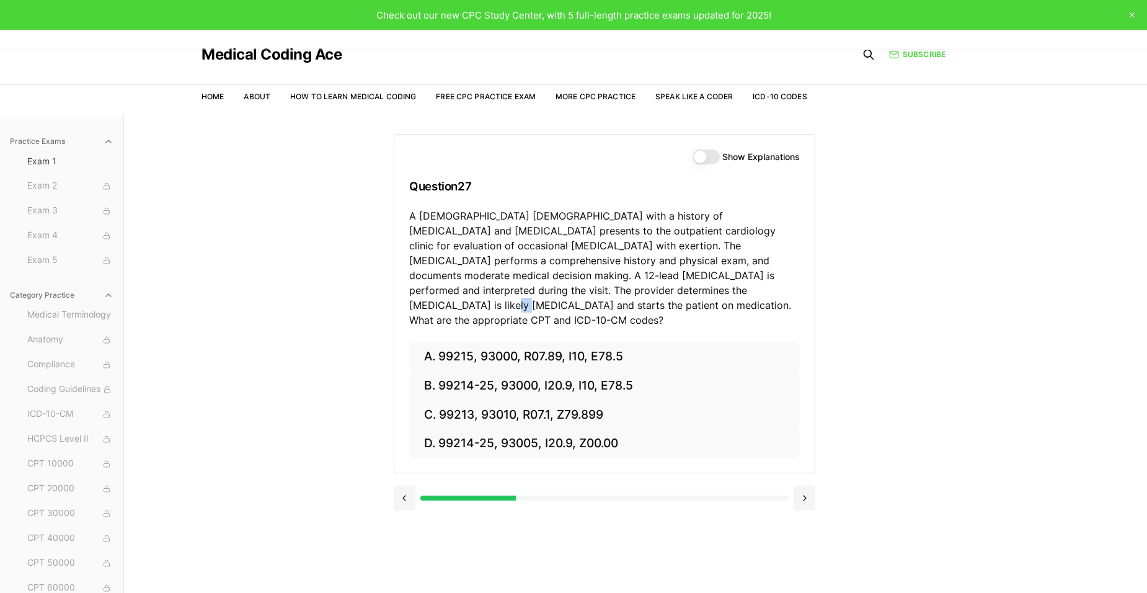
drag, startPoint x: 617, startPoint y: 289, endPoint x: 602, endPoint y: 289, distance: 15.5
click at [602, 289] on p "A 70-year-old male with a history of hypertension and hyperlipidemia presents t…" at bounding box center [604, 267] width 391 height 119
drag, startPoint x: 602, startPoint y: 289, endPoint x: 594, endPoint y: 311, distance: 22.9
click at [620, 306] on p "A 70-year-old male with a history of hypertension and hyperlipidemia presents t…" at bounding box center [604, 267] width 391 height 119
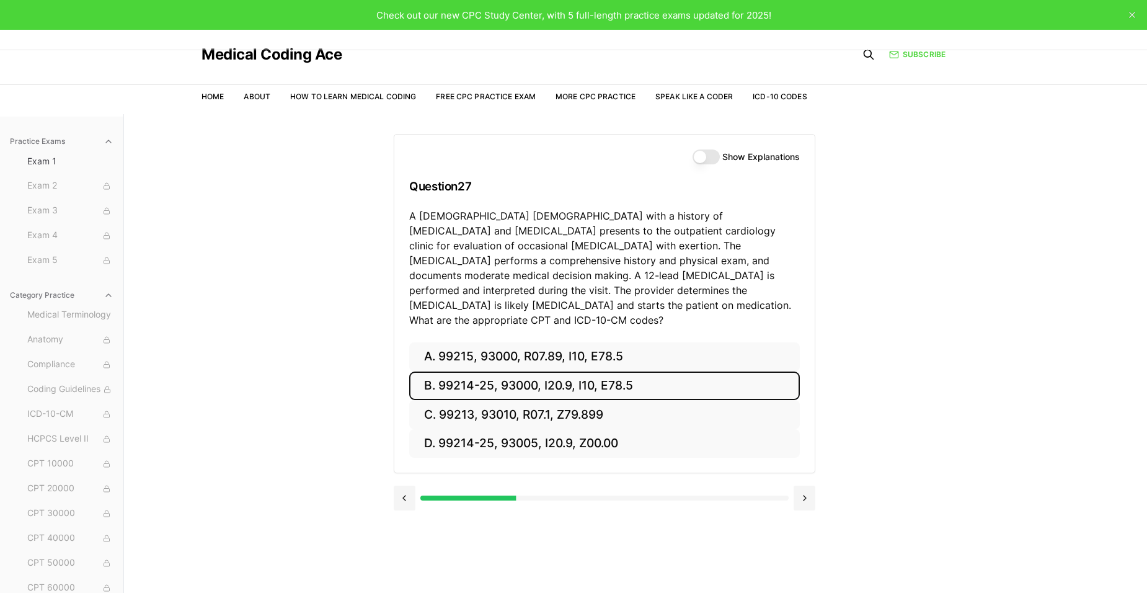
click at [564, 371] on button "B. 99214-25, 93000, I20.9, I10, E78.5" at bounding box center [604, 385] width 391 height 29
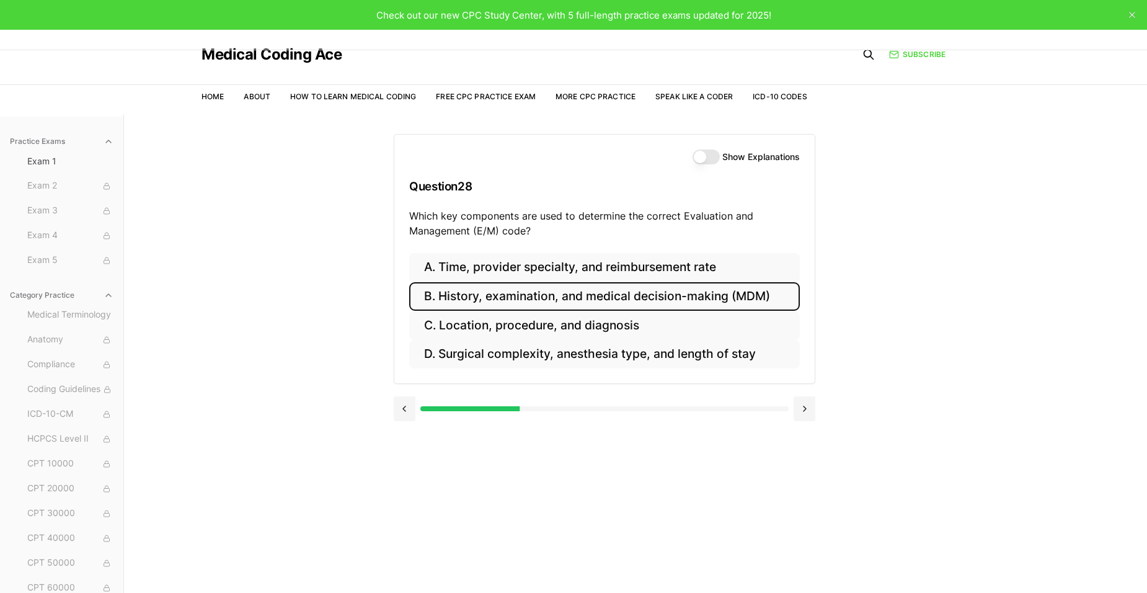
click at [555, 304] on button "B. History, examination, and medical decision-making (MDM)" at bounding box center [604, 296] width 391 height 29
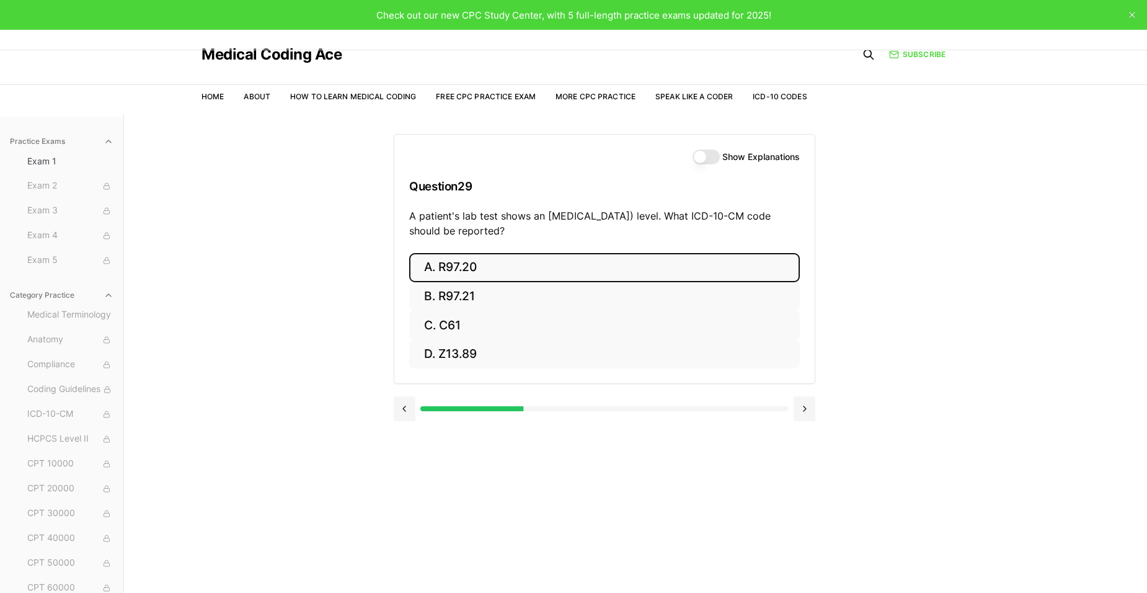
click at [513, 269] on button "A. R97.20" at bounding box center [604, 267] width 391 height 29
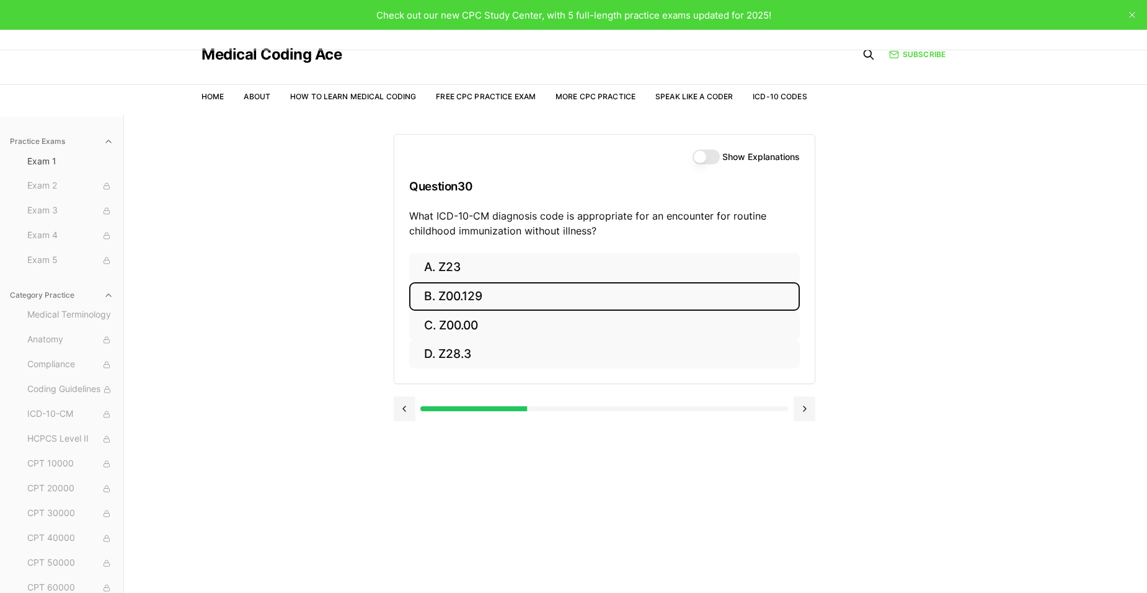
click at [560, 301] on button "B. Z00.129" at bounding box center [604, 296] width 391 height 29
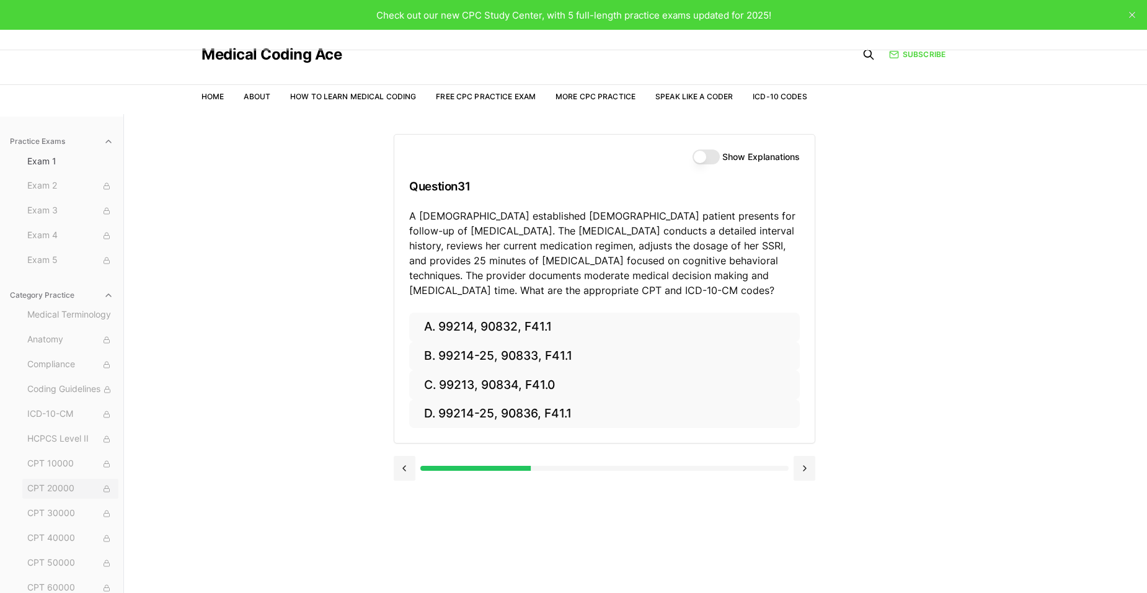
scroll to position [55, 0]
click at [43, 262] on span "Medical Terminology" at bounding box center [70, 261] width 86 height 14
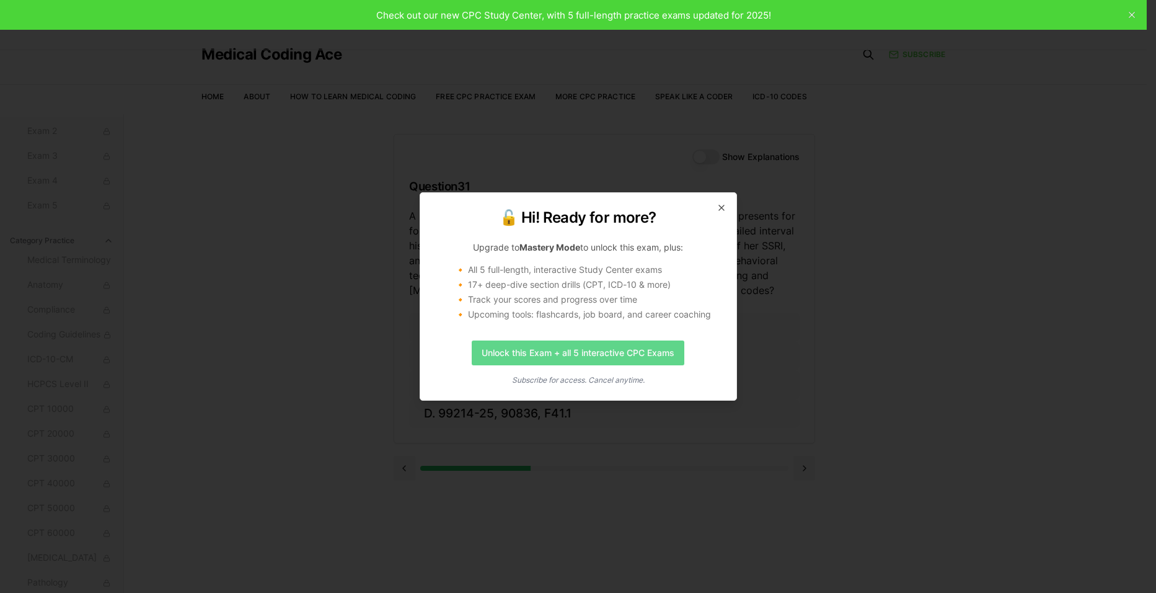
click at [603, 356] on link "Unlock this Exam + all 5 interactive CPC Exams" at bounding box center [578, 352] width 213 height 25
click at [722, 204] on icon "button" at bounding box center [722, 208] width 10 height 10
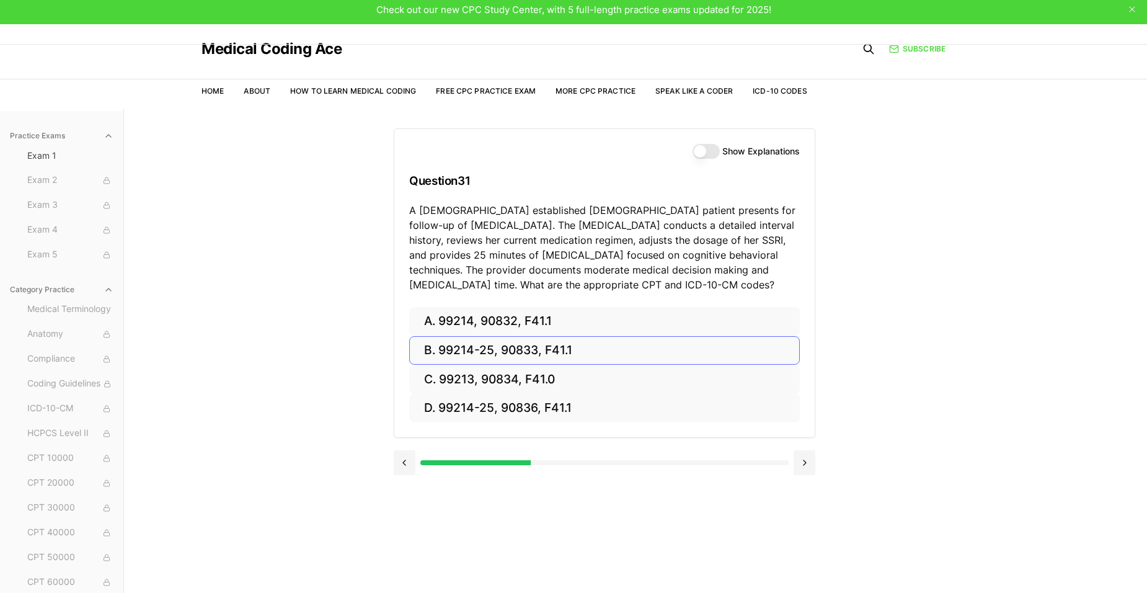
scroll to position [0, 0]
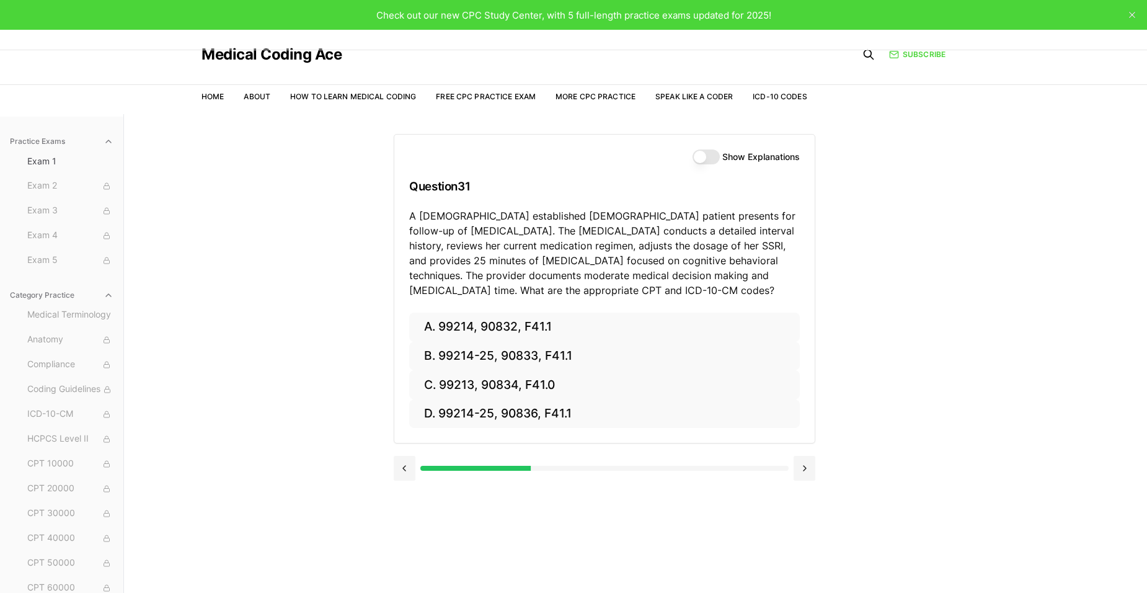
click at [104, 295] on icon "button" at bounding box center [109, 295] width 10 height 10
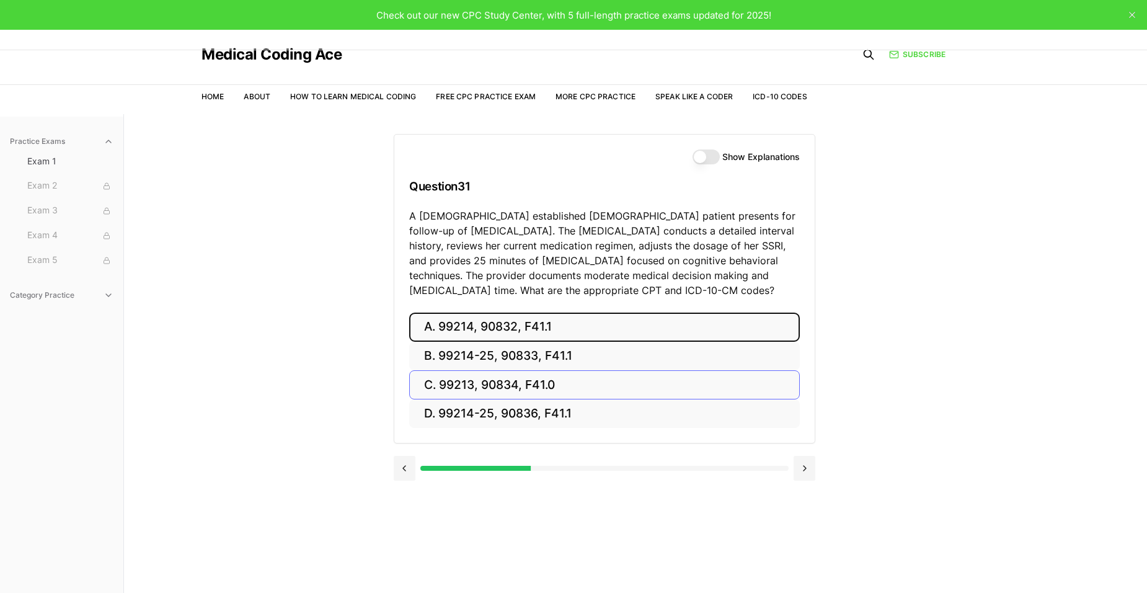
drag, startPoint x: 511, startPoint y: 327, endPoint x: 498, endPoint y: 327, distance: 13.6
click at [498, 327] on button "A. 99214, 90832, F41.1" at bounding box center [604, 326] width 391 height 29
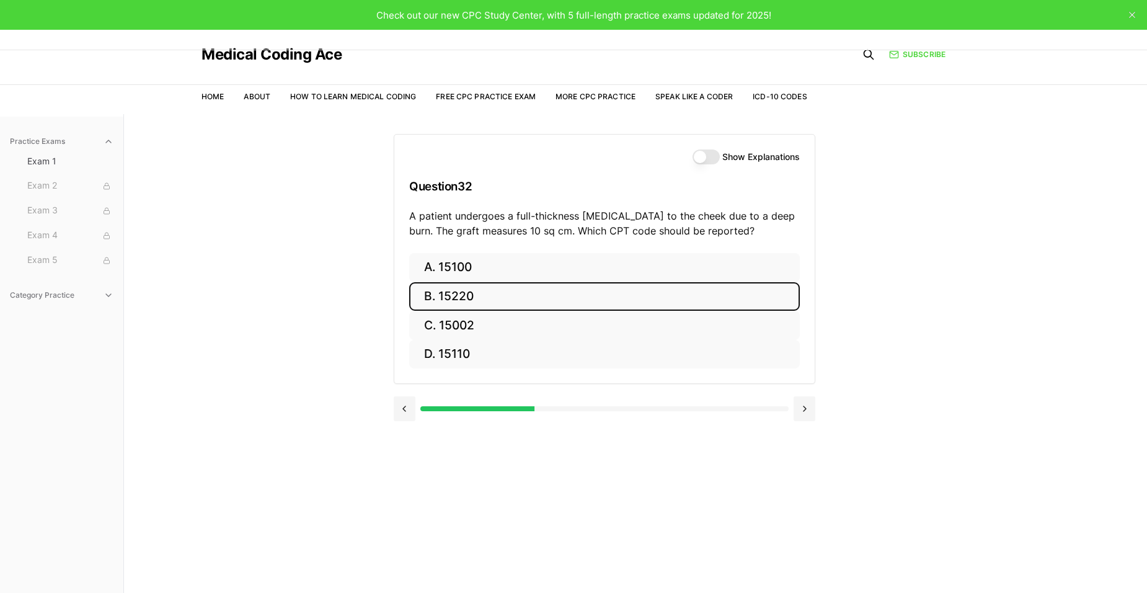
click at [509, 293] on button "B. 15220" at bounding box center [604, 296] width 391 height 29
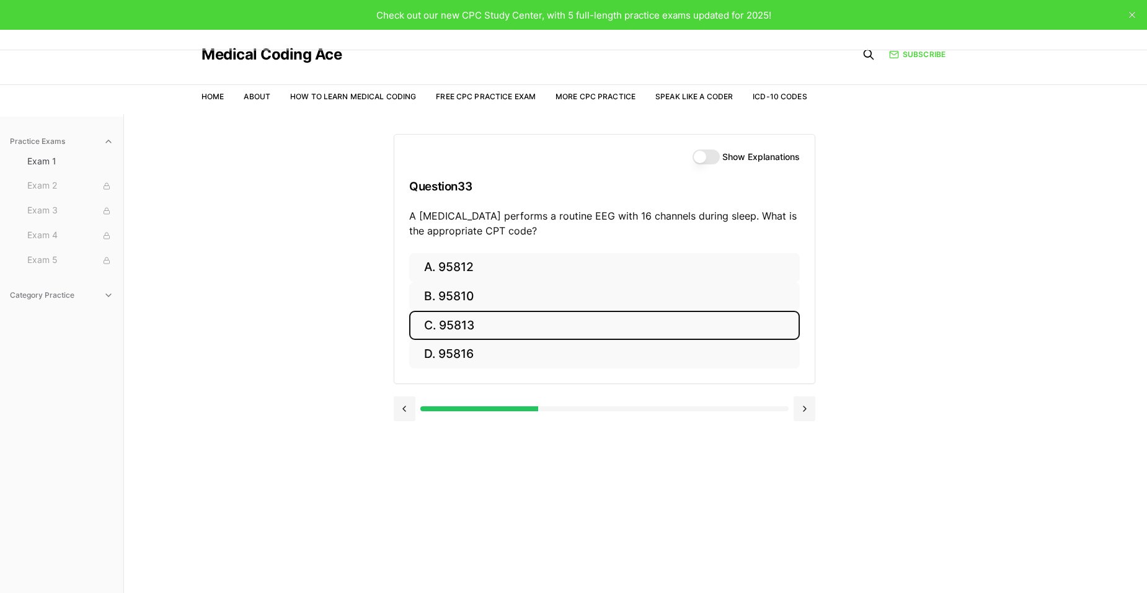
click at [498, 317] on button "C. 95813" at bounding box center [604, 325] width 391 height 29
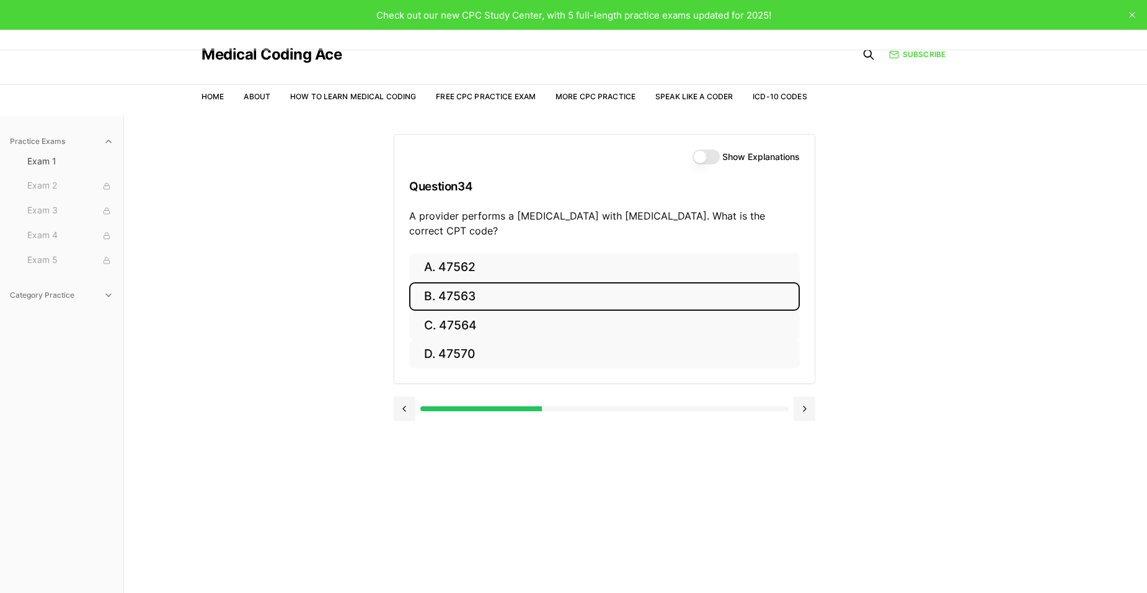
click at [509, 291] on button "B. 47563" at bounding box center [604, 296] width 391 height 29
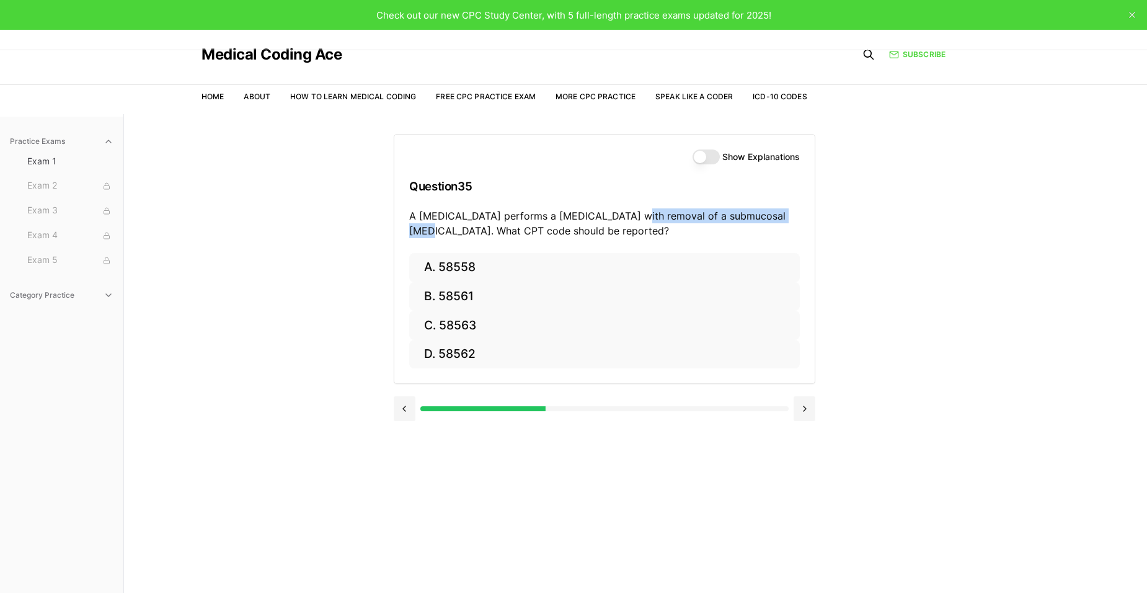
drag, startPoint x: 623, startPoint y: 214, endPoint x: 776, endPoint y: 219, distance: 153.2
click at [776, 219] on p "A gynecologist performs a hysteroscopy with removal of a submucosal fibroid. Wh…" at bounding box center [604, 223] width 391 height 30
copy p "removal of a submucosal fibroid."
click at [478, 202] on h3 "Question 35" at bounding box center [604, 186] width 391 height 37
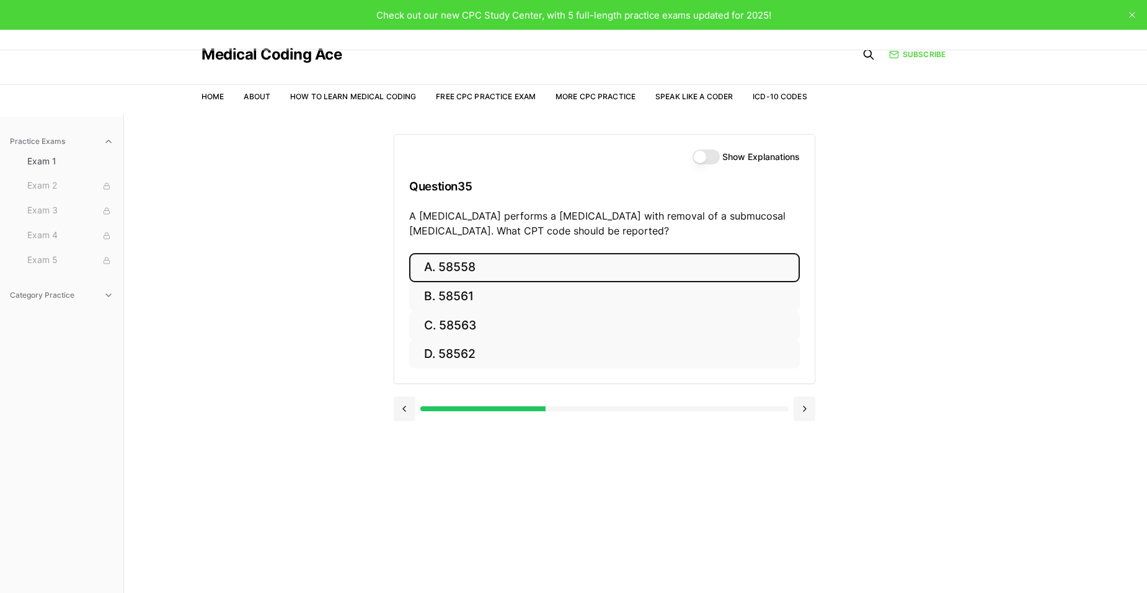
click at [555, 268] on button "A. 58558" at bounding box center [604, 267] width 391 height 29
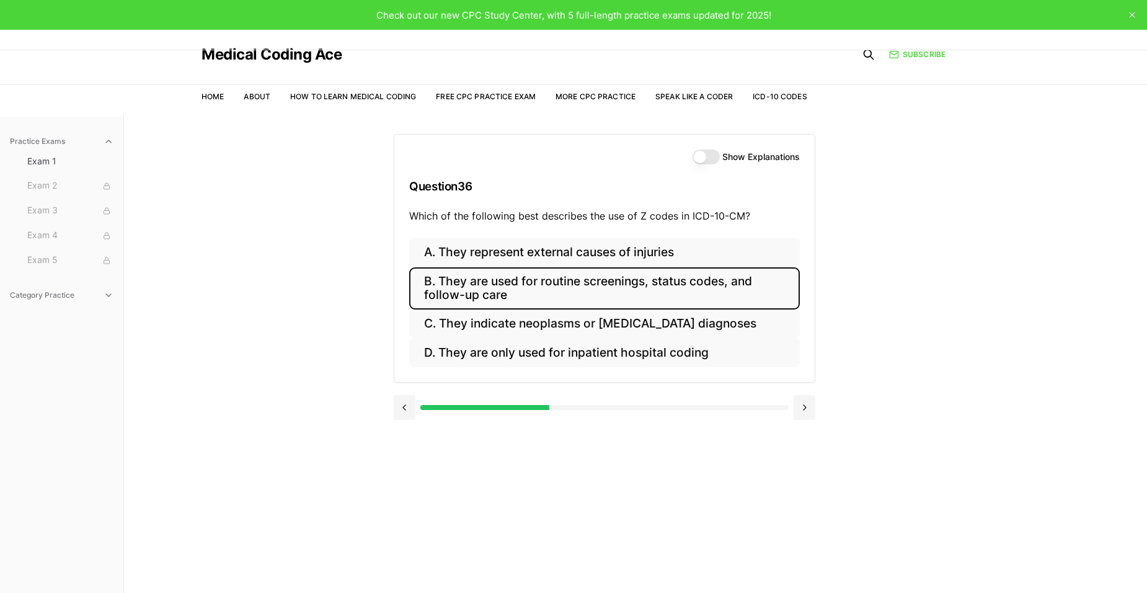
click at [633, 298] on button "B. They are used for routine screenings, status codes, and follow-up care" at bounding box center [604, 288] width 391 height 42
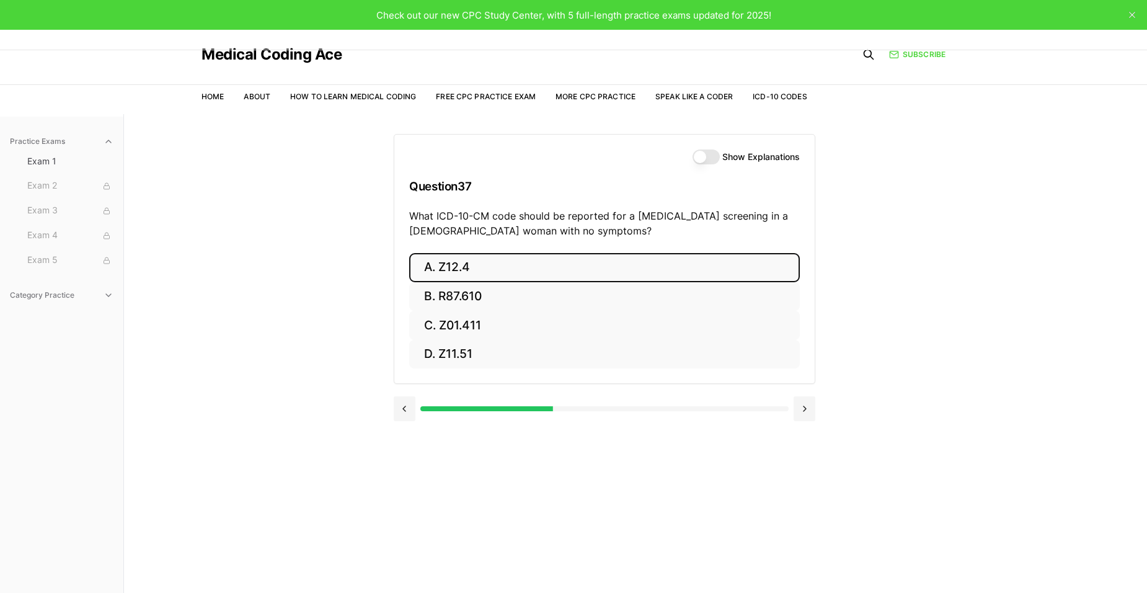
click at [468, 270] on button "A. Z12.4" at bounding box center [604, 267] width 391 height 29
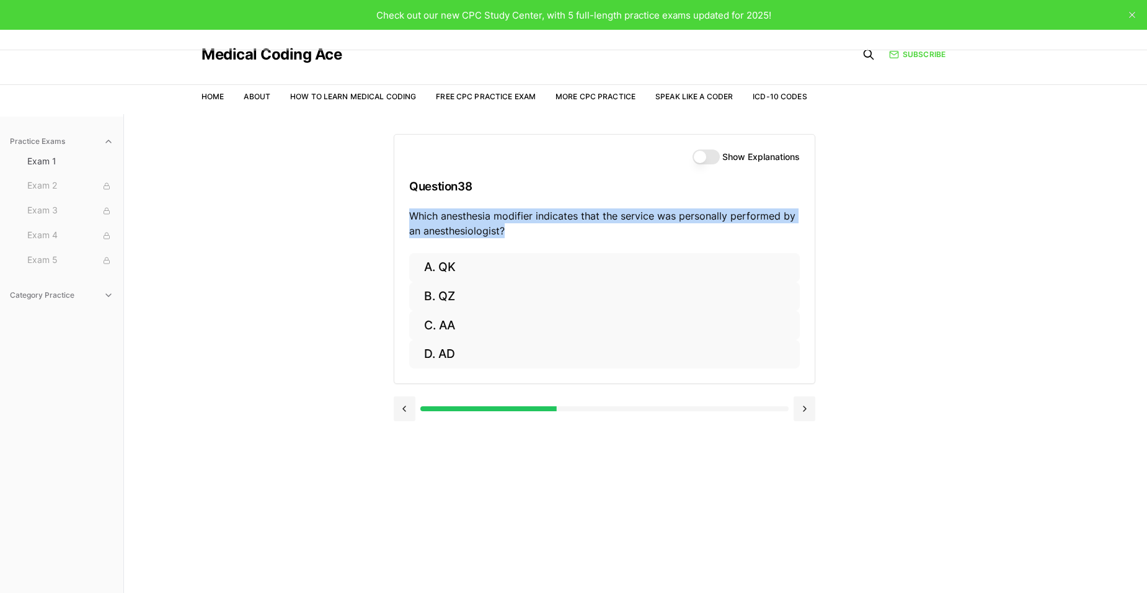
drag, startPoint x: 534, startPoint y: 224, endPoint x: 408, endPoint y: 213, distance: 126.3
click at [408, 213] on div "Show Explanations Question 38 Which anesthesia modifier indicates that the serv…" at bounding box center [604, 194] width 420 height 118
copy p "Which anesthesia modifier indicates that the service was personally performed b…"
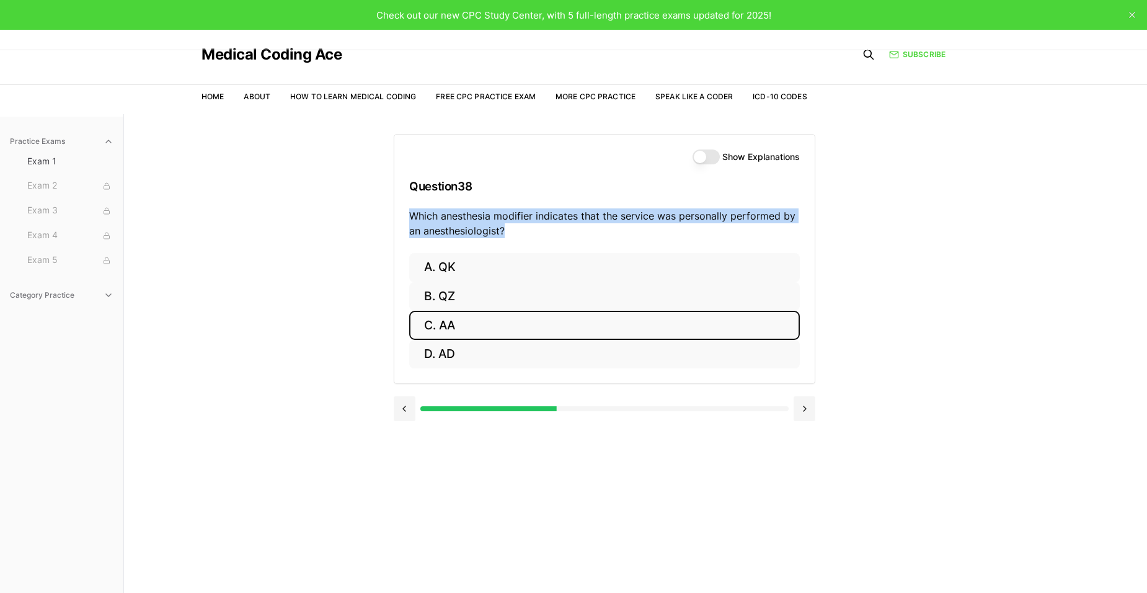
click at [482, 330] on button "C. AA" at bounding box center [604, 325] width 391 height 29
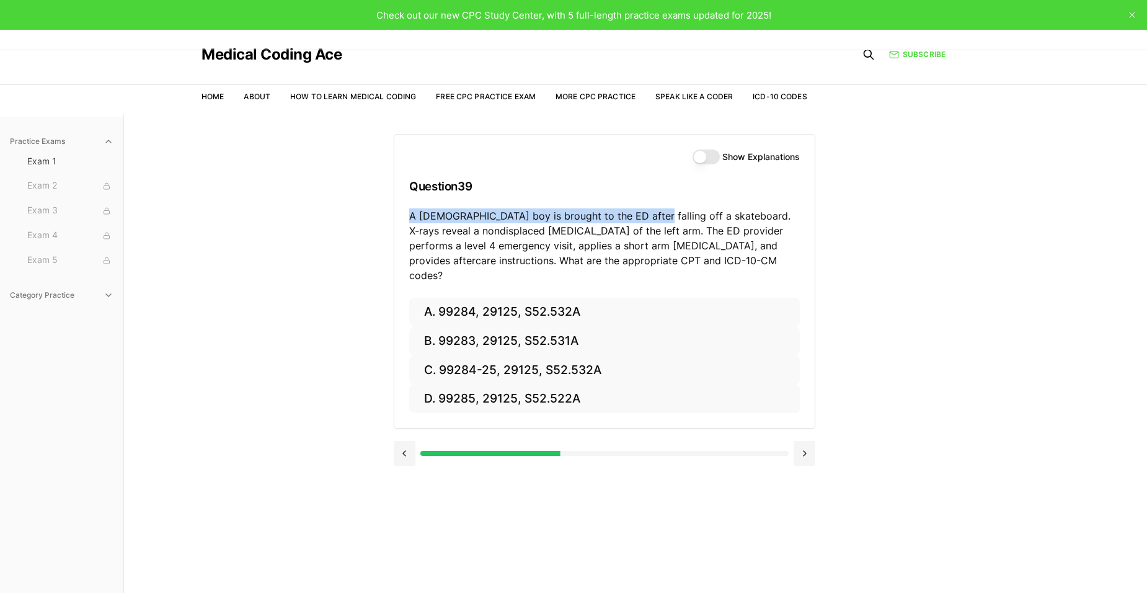
drag, startPoint x: 406, startPoint y: 215, endPoint x: 641, endPoint y: 214, distance: 234.9
click at [641, 214] on div "Show Explanations Question 39 A 10-year-old boy is brought to the ED after fall…" at bounding box center [604, 216] width 420 height 163
drag, startPoint x: 641, startPoint y: 214, endPoint x: 772, endPoint y: 223, distance: 131.0
click at [772, 223] on p "A 10-year-old boy is brought to the ED after falling off a skateboard. X-rays r…" at bounding box center [604, 245] width 391 height 74
drag, startPoint x: 705, startPoint y: 216, endPoint x: 591, endPoint y: 250, distance: 119.0
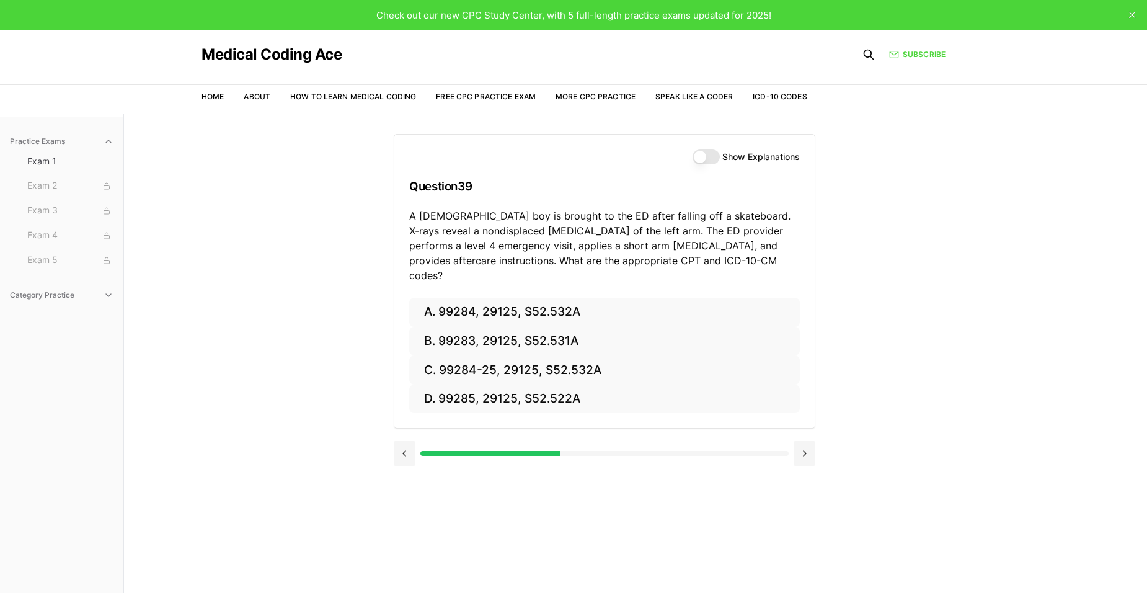
click at [705, 216] on p "A 10-year-old boy is brought to the ED after falling off a skateboard. X-rays r…" at bounding box center [604, 245] width 391 height 74
click at [490, 244] on p "A 10-year-old boy is brought to the ED after falling off a skateboard. X-rays r…" at bounding box center [604, 245] width 391 height 74
drag, startPoint x: 421, startPoint y: 233, endPoint x: 585, endPoint y: 233, distance: 164.3
click at [585, 233] on p "A 10-year-old boy is brought to the ED after falling off a skateboard. X-rays r…" at bounding box center [604, 245] width 391 height 74
drag, startPoint x: 585, startPoint y: 233, endPoint x: 674, endPoint y: 246, distance: 90.2
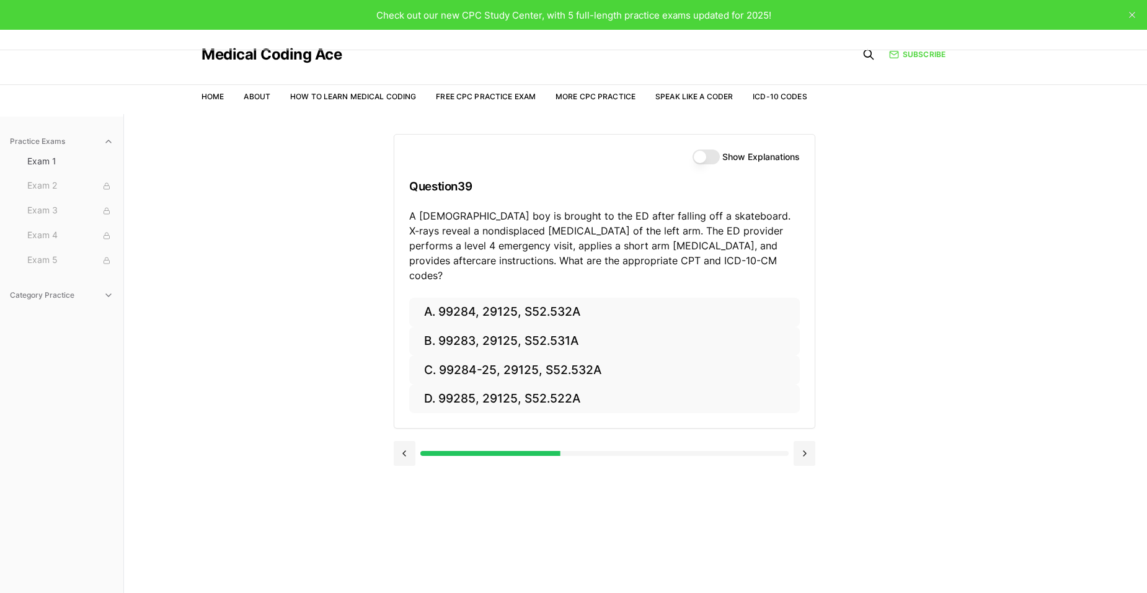
click at [674, 246] on p "A 10-year-old boy is brought to the ED after falling off a skateboard. X-rays r…" at bounding box center [604, 245] width 391 height 74
drag, startPoint x: 583, startPoint y: 223, endPoint x: 736, endPoint y: 230, distance: 153.3
click at [734, 229] on p "A 10-year-old boy is brought to the ED after falling off a skateboard. X-rays r…" at bounding box center [604, 245] width 391 height 74
drag, startPoint x: 736, startPoint y: 230, endPoint x: 745, endPoint y: 244, distance: 16.2
click at [745, 232] on p "A 10-year-old boy is brought to the ED after falling off a skateboard. X-rays r…" at bounding box center [604, 245] width 391 height 74
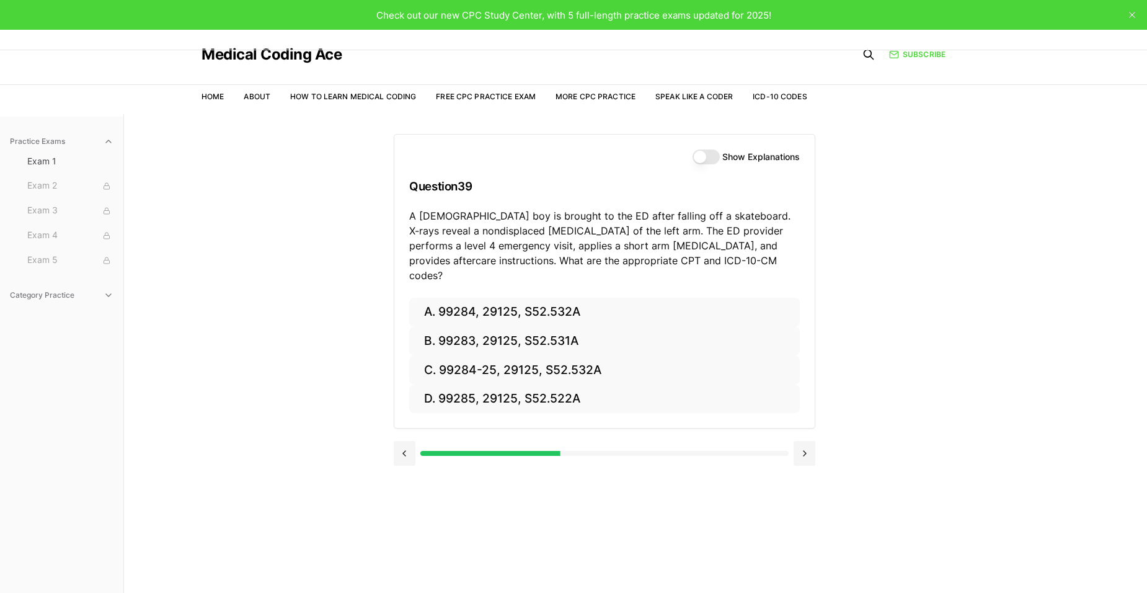
drag, startPoint x: 665, startPoint y: 252, endPoint x: 672, endPoint y: 252, distance: 6.8
click at [672, 252] on p "A 10-year-old boy is brought to the ED after falling off a skateboard. X-rays r…" at bounding box center [604, 245] width 391 height 74
drag, startPoint x: 672, startPoint y: 252, endPoint x: 759, endPoint y: 254, distance: 87.4
click at [770, 254] on p "A 10-year-old boy is brought to the ED after falling off a skateboard. X-rays r…" at bounding box center [604, 245] width 391 height 74
drag, startPoint x: 550, startPoint y: 252, endPoint x: 521, endPoint y: 250, distance: 28.5
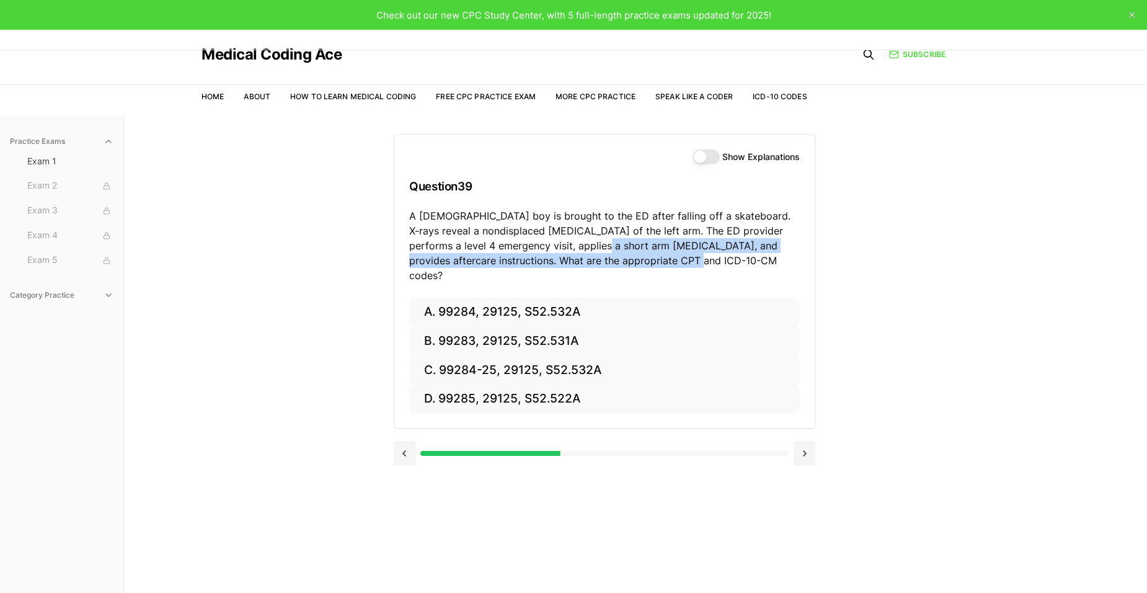
click at [525, 250] on p "A 10-year-old boy is brought to the ED after falling off a skateboard. X-rays r…" at bounding box center [604, 245] width 391 height 74
click at [493, 250] on p "A 10-year-old boy is brought to the ED after falling off a skateboard. X-rays r…" at bounding box center [604, 245] width 391 height 74
click at [698, 254] on p "A 10-year-old boy is brought to the ED after falling off a skateboard. X-rays r…" at bounding box center [604, 245] width 391 height 74
drag, startPoint x: 704, startPoint y: 254, endPoint x: 777, endPoint y: 254, distance: 72.5
click at [777, 254] on p "A 10-year-old boy is brought to the ED after falling off a skateboard. X-rays r…" at bounding box center [604, 245] width 391 height 74
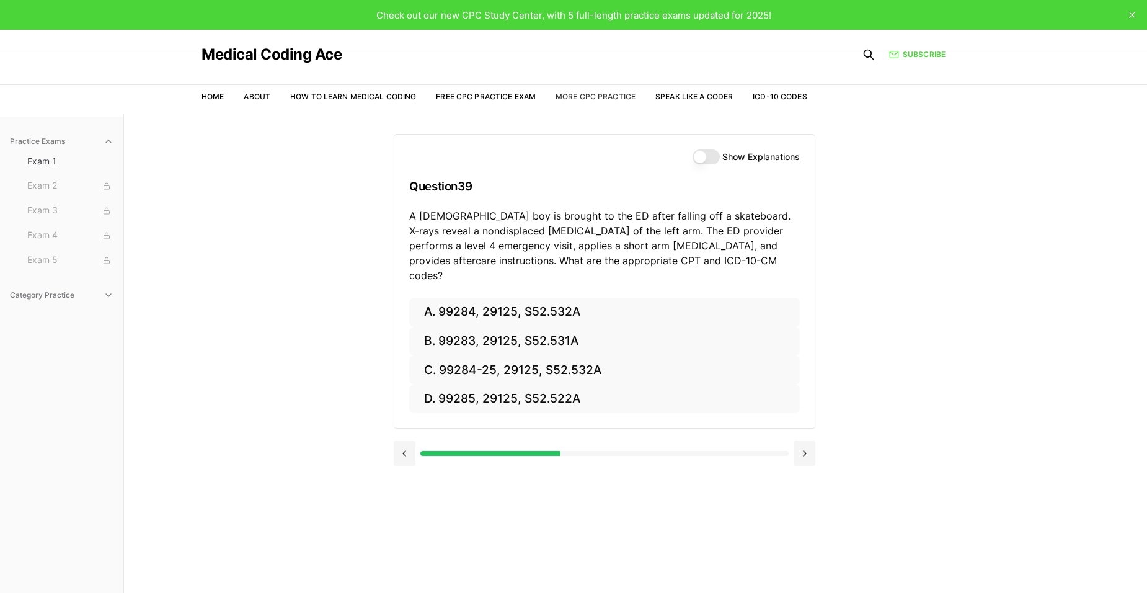
click at [618, 98] on link "More CPC Practice" at bounding box center [595, 96] width 80 height 9
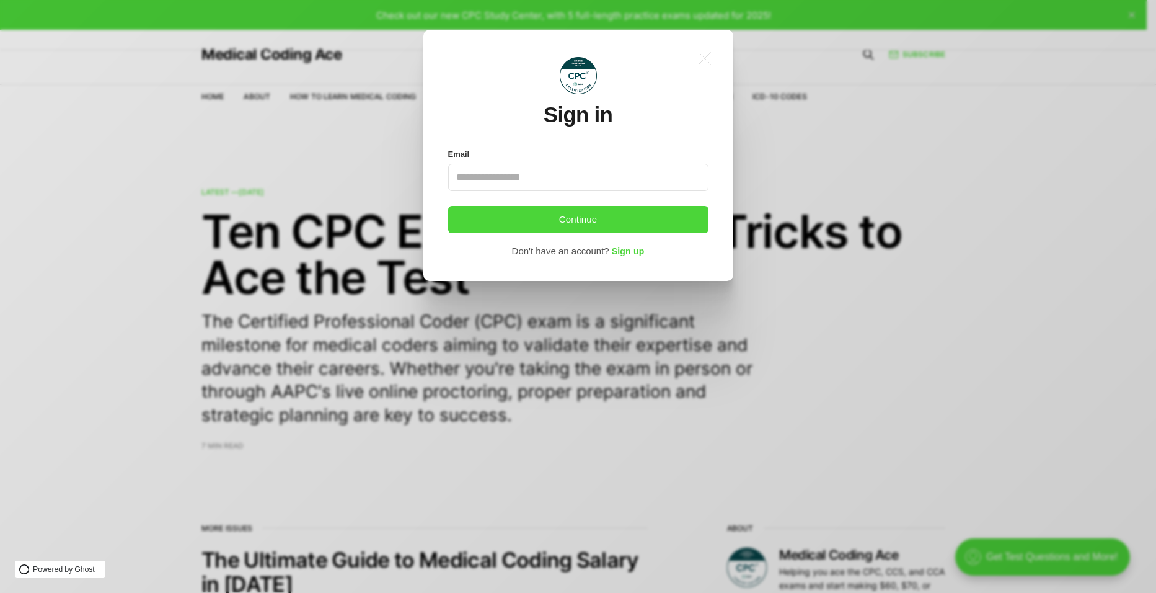
click at [646, 174] on input "Email" at bounding box center [578, 177] width 260 height 27
click at [466, 180] on input "Email" at bounding box center [578, 177] width 260 height 27
click at [701, 65] on icon ".a{fill:none;stroke:currentColor;stroke-linecap:round;stroke-linejoin:round;str…" at bounding box center [704, 58] width 27 height 27
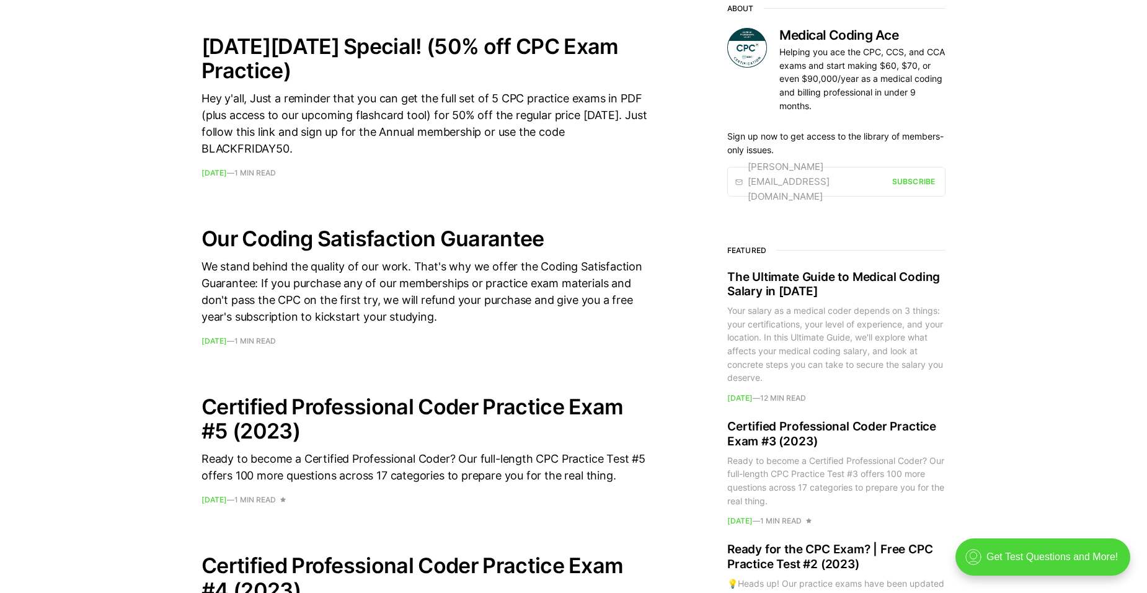
scroll to position [310, 0]
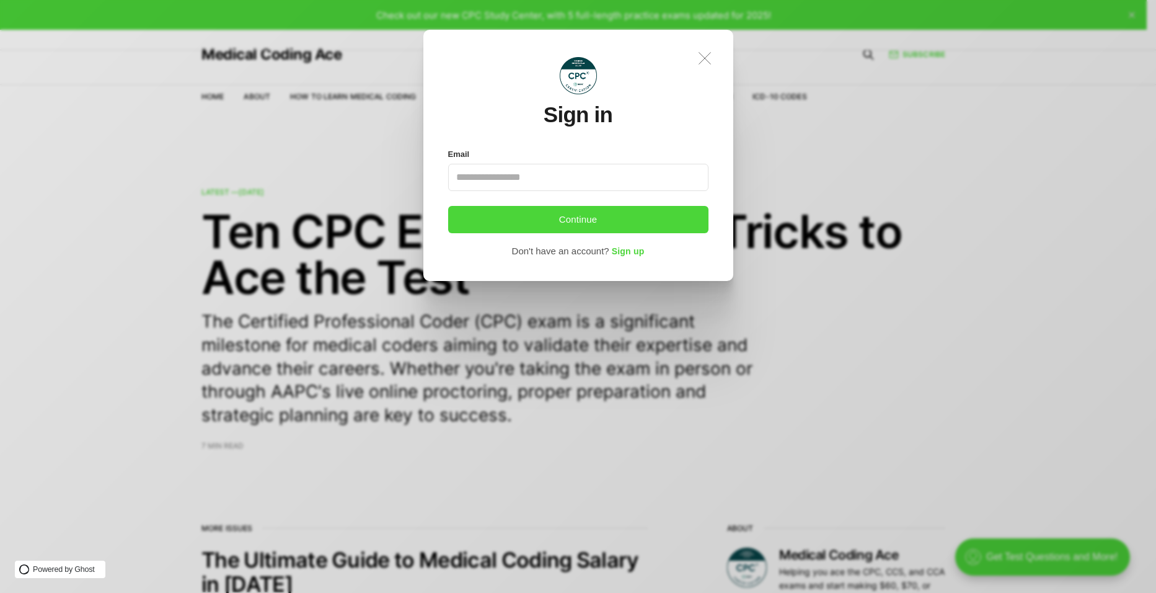
click at [703, 57] on icon at bounding box center [705, 58] width 12 height 12
